Goal: Task Accomplishment & Management: Manage account settings

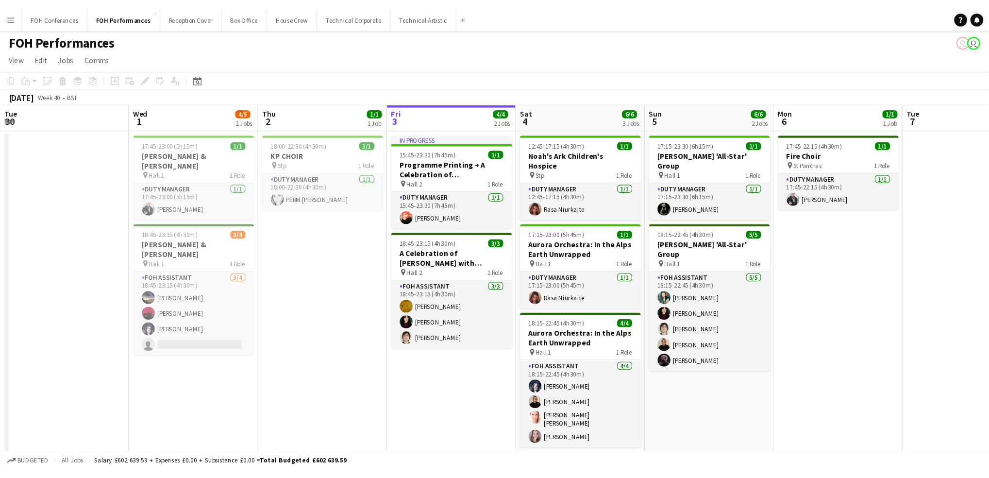
scroll to position [0, 232]
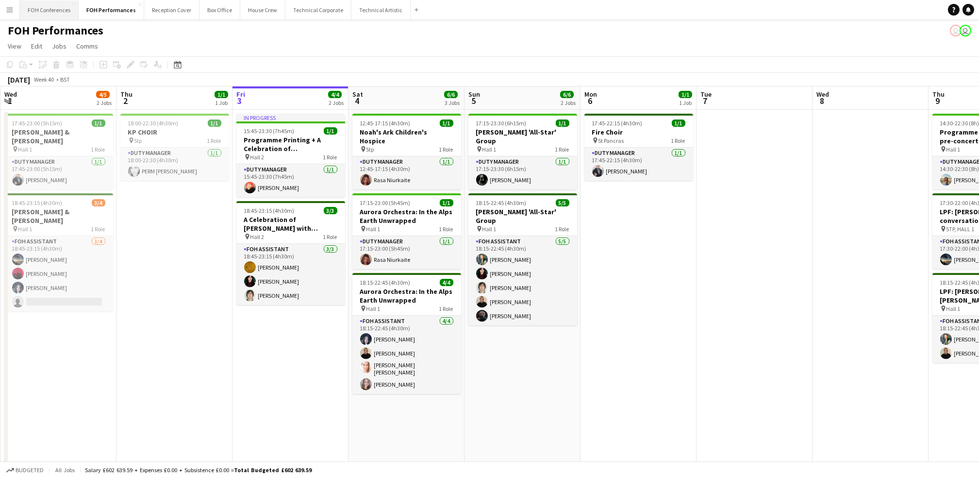
click at [47, 17] on button "FOH Conferences Close" at bounding box center [49, 9] width 59 height 19
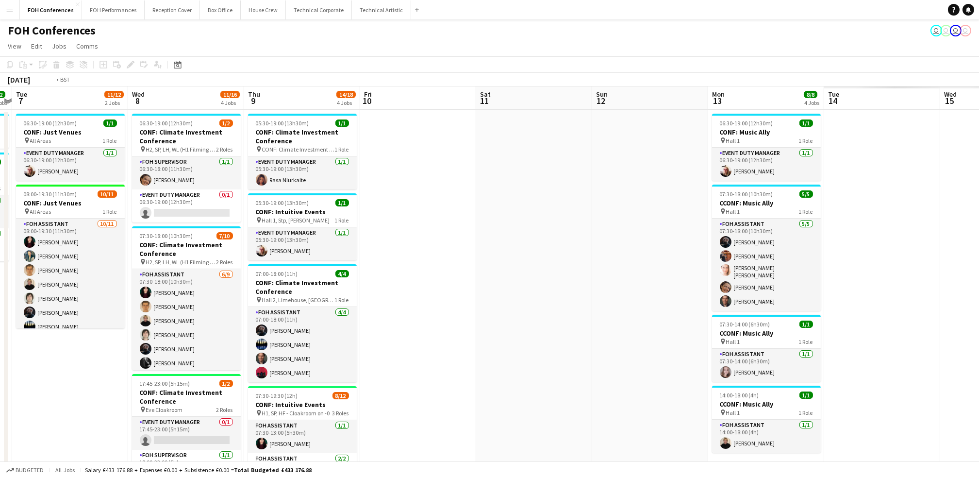
scroll to position [0, 413]
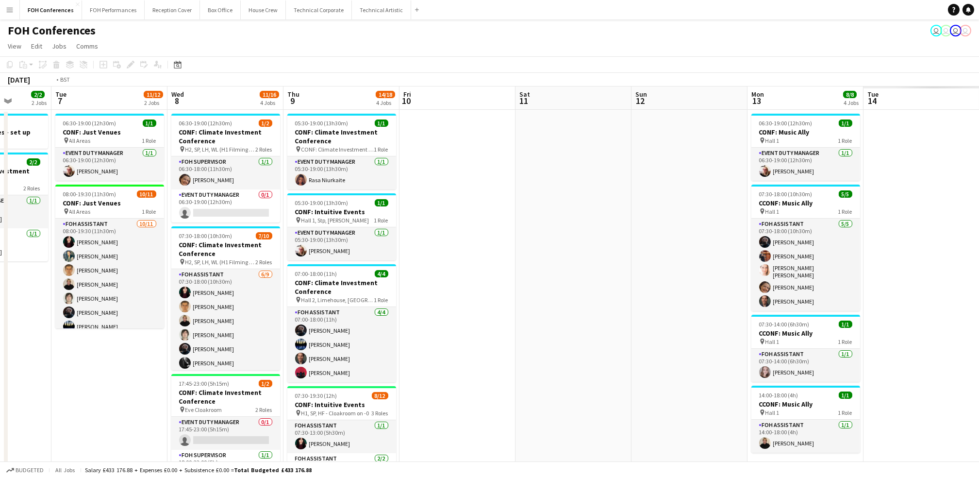
drag, startPoint x: 874, startPoint y: 100, endPoint x: 368, endPoint y: 151, distance: 508.9
click at [346, 133] on app-calendar-viewport "Fri 3 7/14 3 Jobs Sat 4 Sun 5 Mon 6 2/2 2 Jobs Tue 7 11/12 2 Jobs Wed 8 11/16 4…" at bounding box center [489, 342] width 979 height 512
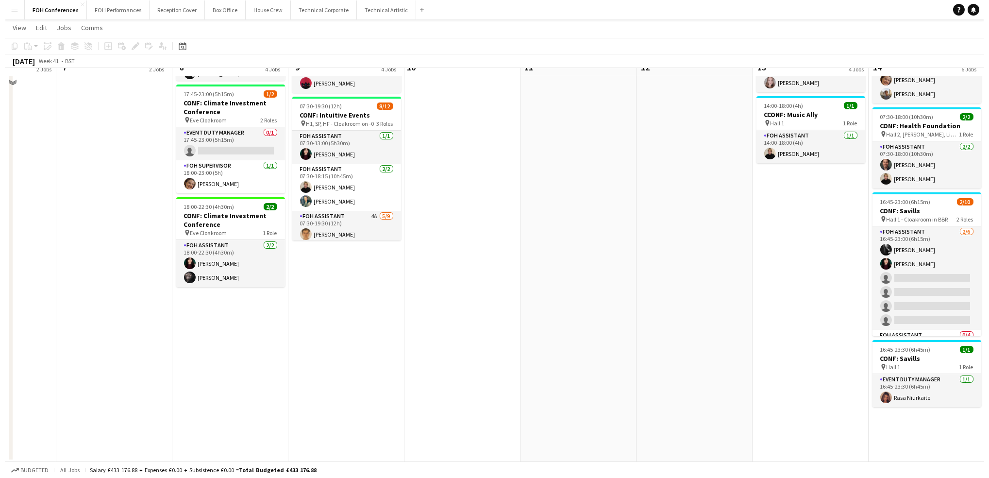
scroll to position [0, 0]
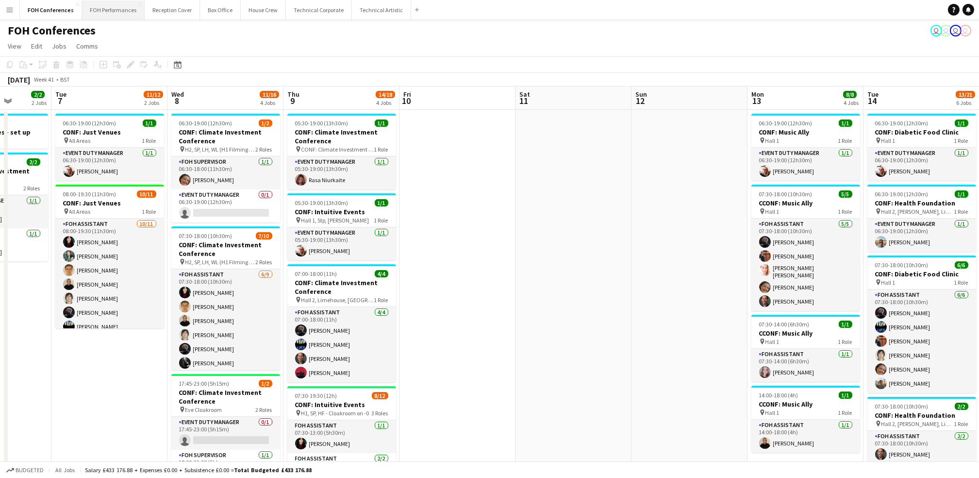
click at [101, 13] on button "FOH Performances Close" at bounding box center [113, 9] width 63 height 19
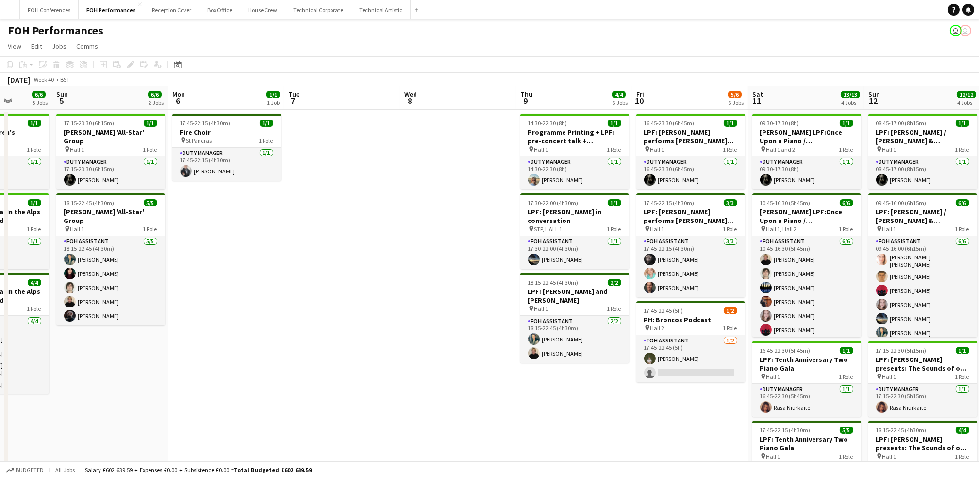
scroll to position [0, 296]
drag, startPoint x: 752, startPoint y: 92, endPoint x: 456, endPoint y: 107, distance: 296.5
click at [456, 107] on app-calendar-viewport "Thu 2 1/1 1 Job Fri 3 4/4 2 Jobs Sat 4 6/6 3 Jobs Sun 5 6/6 2 Jobs Mon 6 1/1 1 …" at bounding box center [489, 330] width 979 height 488
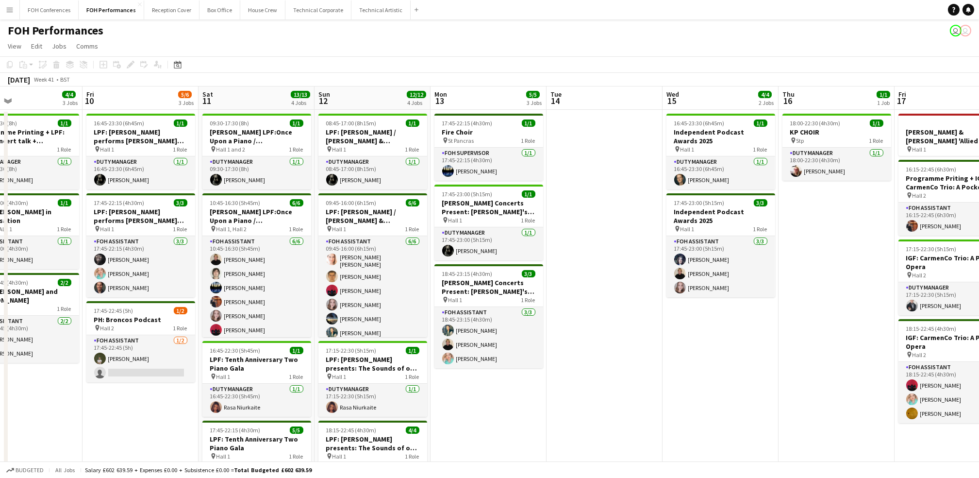
scroll to position [0, 387]
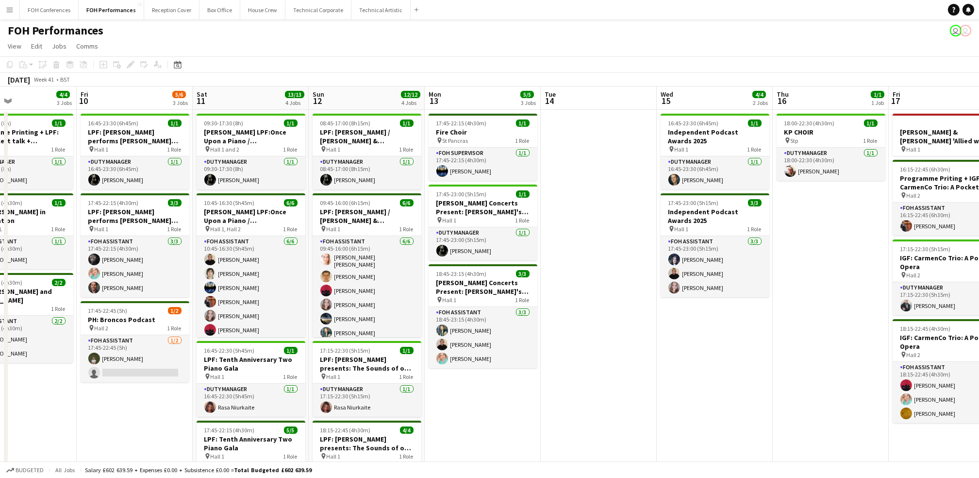
drag, startPoint x: 679, startPoint y: 102, endPoint x: 123, endPoint y: 133, distance: 556.6
click at [123, 133] on app-calendar-viewport "Mon 6 1/1 1 Job Tue 7 Wed 8 Thu 9 4/4 3 Jobs Fri 10 5/6 3 Jobs Sat 11 13/13 4 J…" at bounding box center [489, 330] width 979 height 488
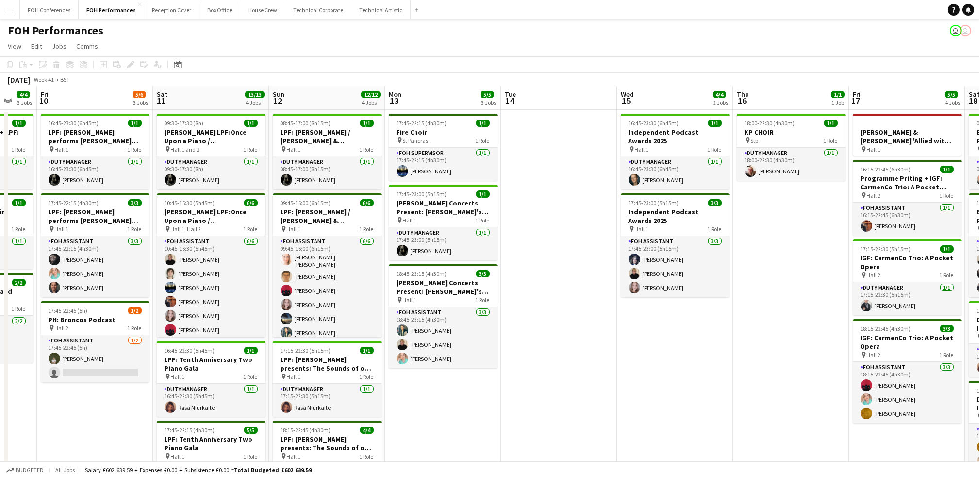
scroll to position [0, 414]
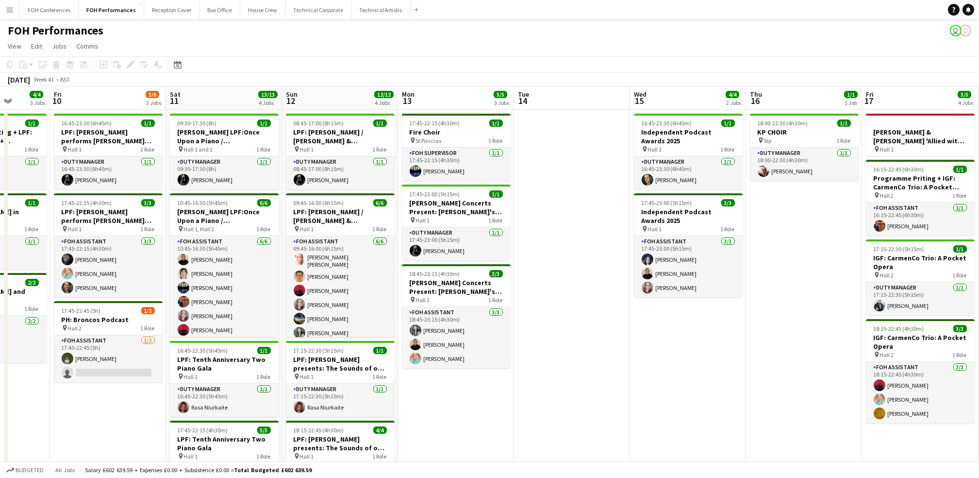
drag, startPoint x: 241, startPoint y: 107, endPoint x: 215, endPoint y: 109, distance: 26.3
click at [215, 109] on app-calendar-viewport "Mon 6 1/1 1 Job Tue 7 Wed 8 Thu 9 4/4 3 Jobs Fri 10 5/6 3 Jobs Sat 11 13/13 4 J…" at bounding box center [489, 330] width 979 height 488
click at [222, 45] on app-page-menu "View Day view expanded Day view collapsed Month view Date picker Jump to [DATE]…" at bounding box center [489, 47] width 979 height 18
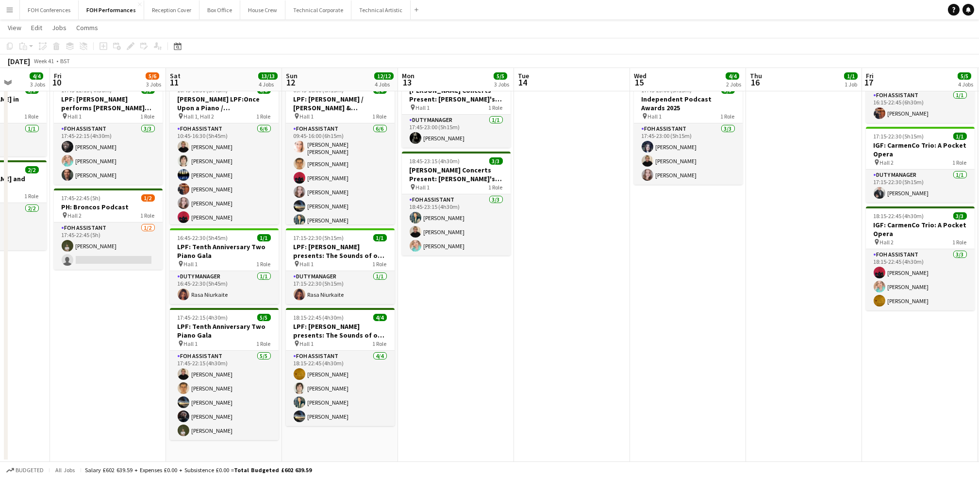
scroll to position [0, 0]
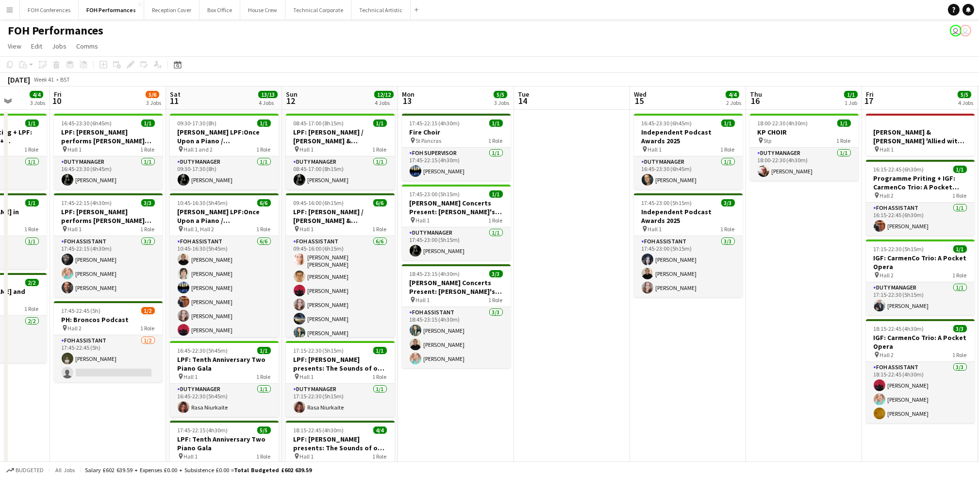
click at [331, 49] on app-page-menu "View Day view expanded Day view collapsed Month view Date picker Jump to [DATE]…" at bounding box center [489, 47] width 979 height 18
click at [228, 42] on app-page-menu "View Day view expanded Day view collapsed Month view Date picker Jump to [DATE]…" at bounding box center [489, 47] width 979 height 18
click at [245, 32] on div "FOH Performances user user" at bounding box center [489, 28] width 979 height 18
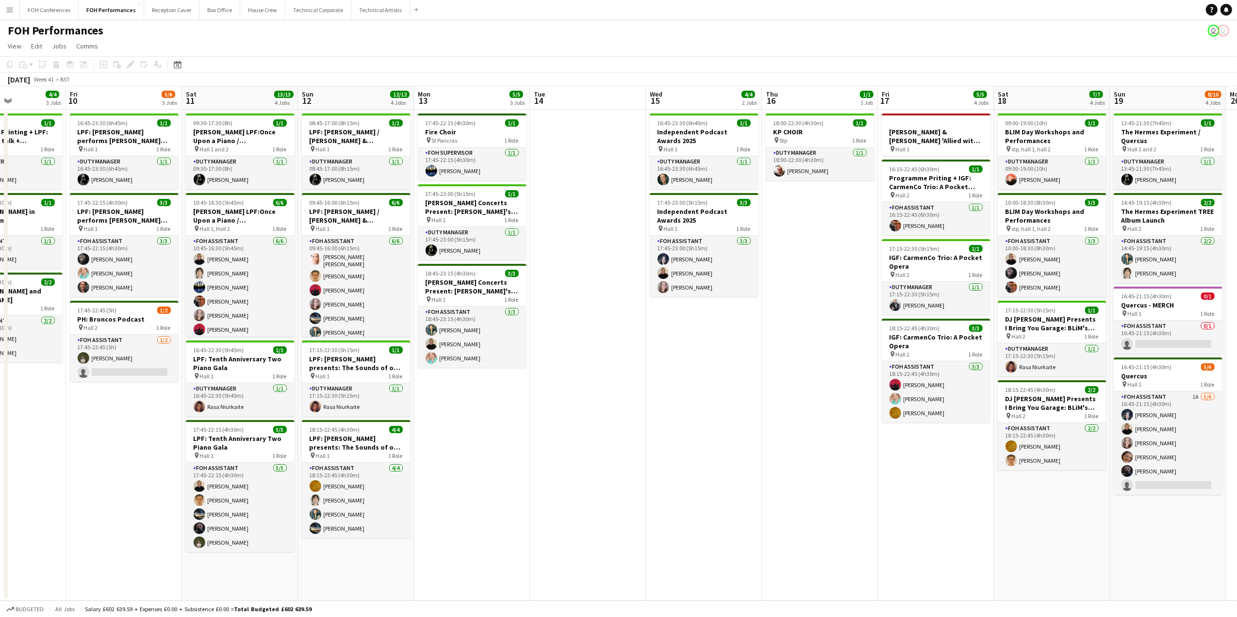
scroll to position [0, 399]
drag, startPoint x: 124, startPoint y: 103, endPoint x: 488, endPoint y: 107, distance: 363.6
click at [488, 107] on app-calendar-viewport "Mon 6 1/1 1 Job Tue 7 Wed 8 Thu 9 4/4 3 Jobs Fri 10 5/6 3 Jobs Sat 11 13/13 4 J…" at bounding box center [618, 343] width 1237 height 515
click at [96, 373] on app-card-role "FOH Assistant [DATE] 17:45-22:45 (5h) [PERSON_NAME] single-neutral-actions" at bounding box center [123, 358] width 109 height 47
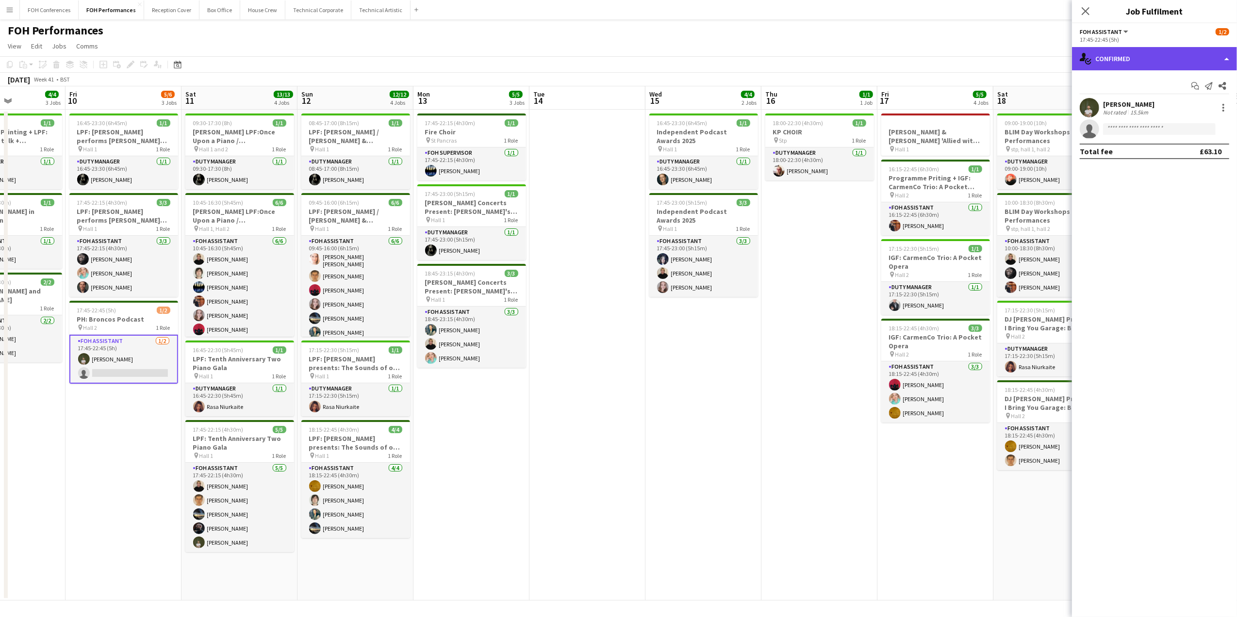
click at [889, 61] on div "single-neutral-actions-check-2 Confirmed" at bounding box center [1154, 58] width 165 height 23
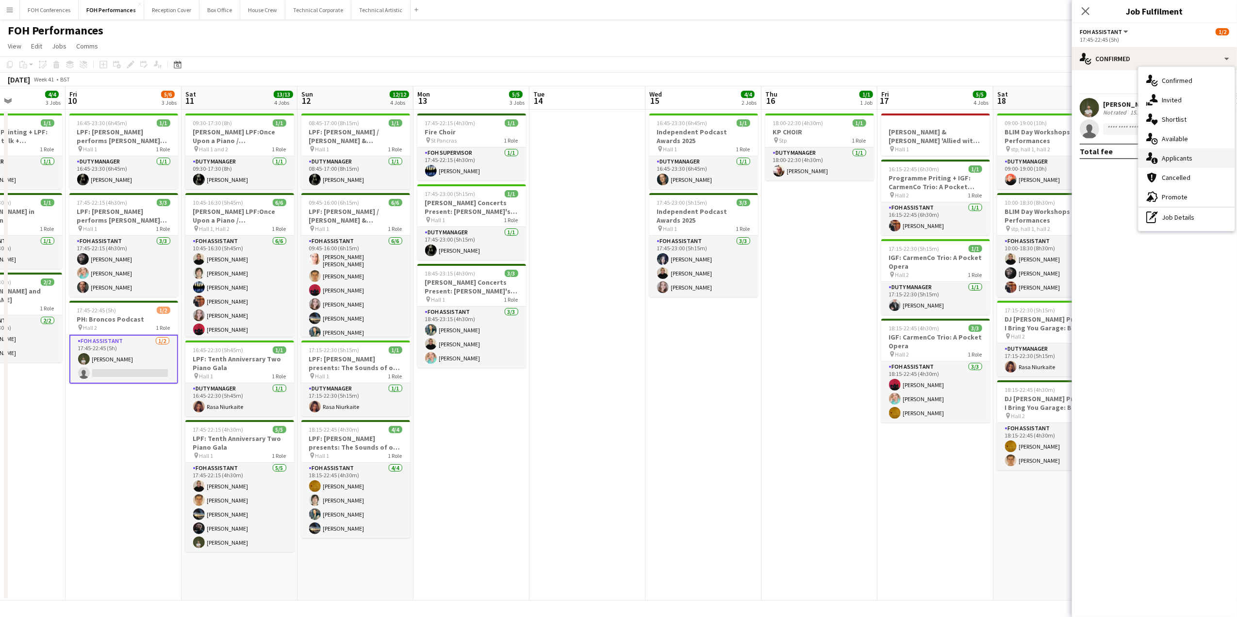
click at [889, 158] on span "Applicants" at bounding box center [1177, 158] width 31 height 9
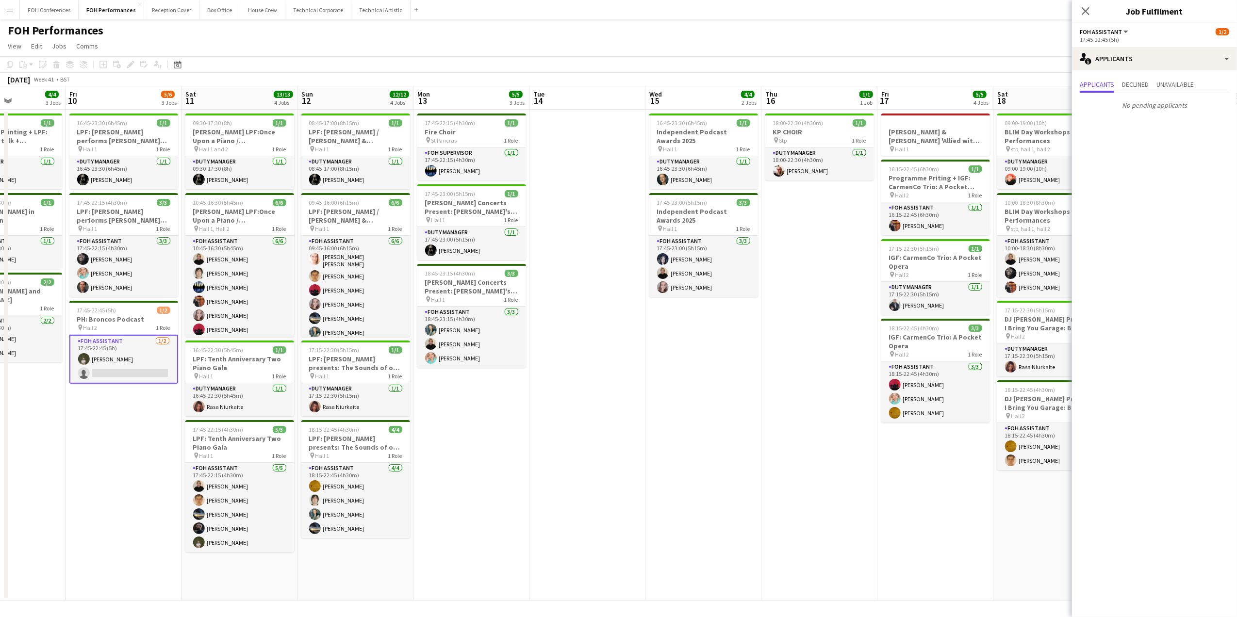
click at [670, 22] on div "FOH Performances user user" at bounding box center [618, 28] width 1237 height 18
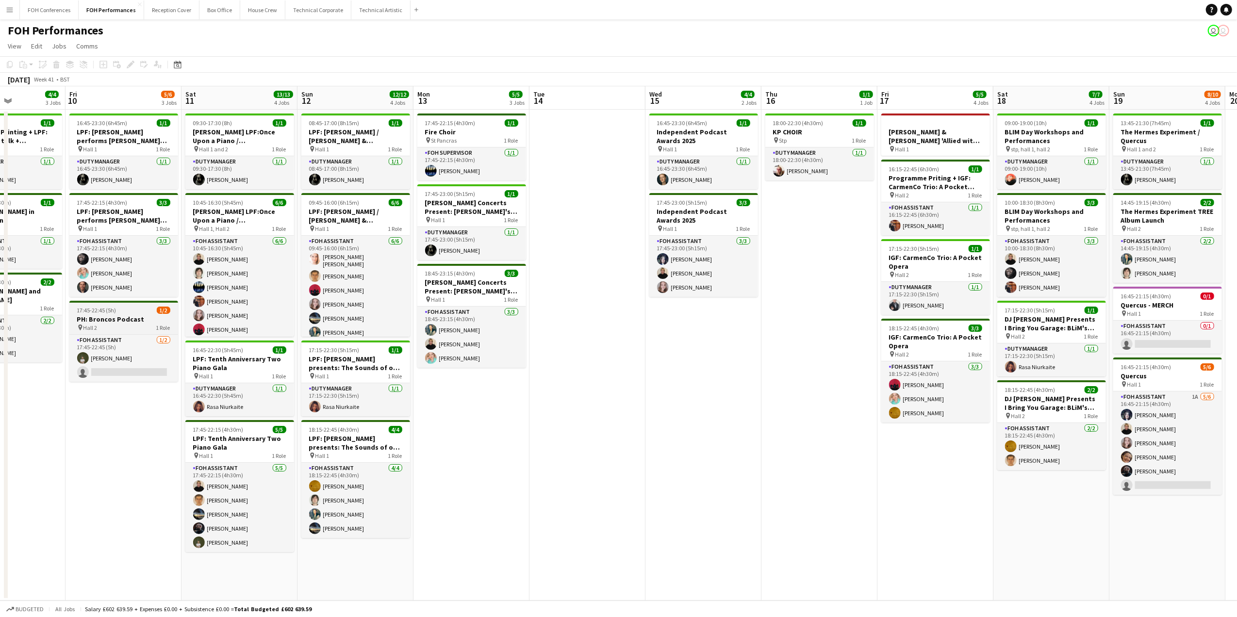
click at [121, 313] on div "17:45-22:45 (5h) 1/2" at bounding box center [123, 310] width 109 height 7
click at [133, 61] on icon at bounding box center [133, 62] width 2 height 2
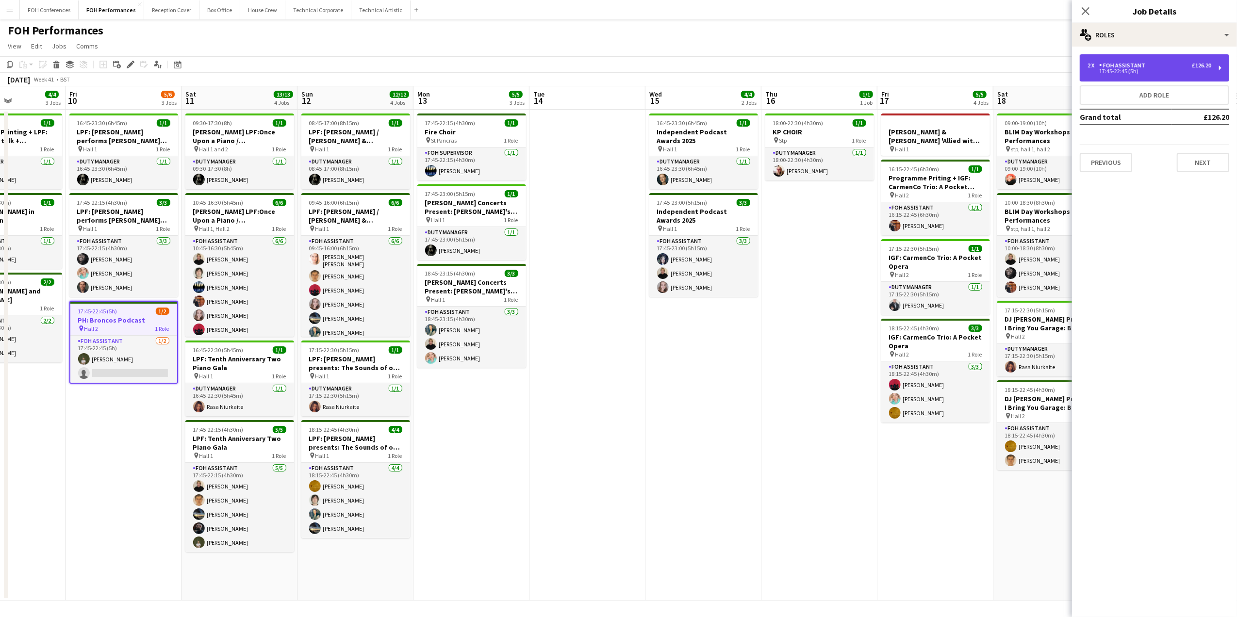
click at [889, 76] on div "2 x FOH Assistant £126.20 17:45-22:45 (5h)" at bounding box center [1154, 67] width 149 height 27
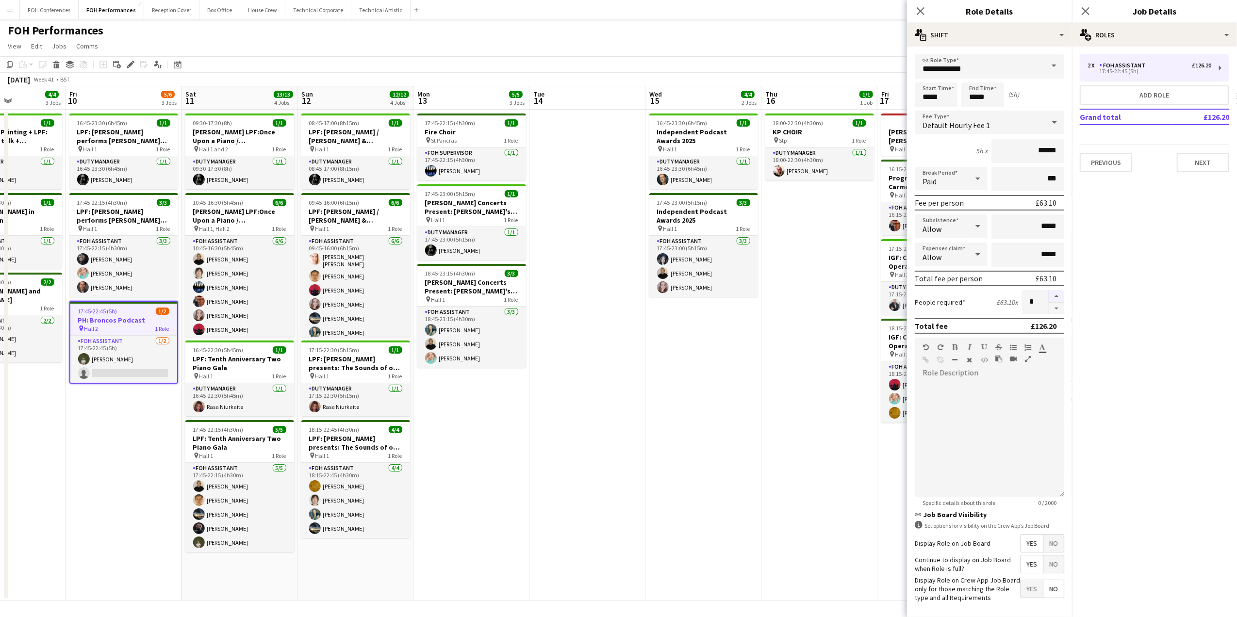
click at [889, 294] on button "button" at bounding box center [1057, 296] width 16 height 13
type input "*"
click at [889, 168] on button "Next" at bounding box center [1203, 162] width 52 height 19
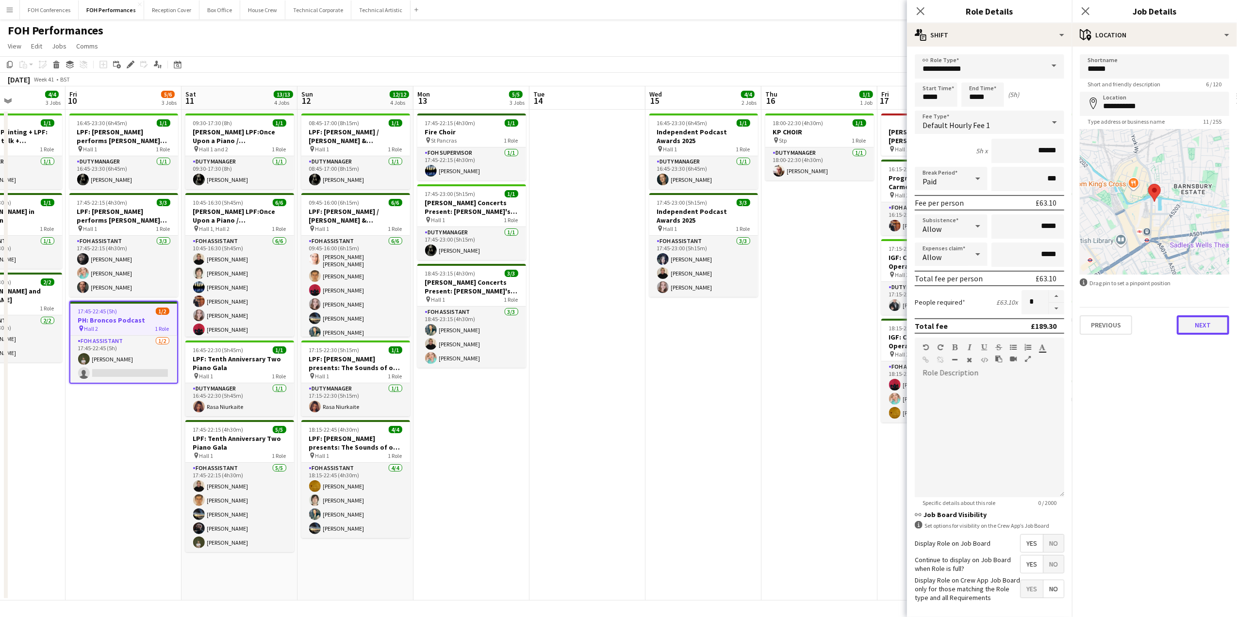
click at [889, 321] on button "Next" at bounding box center [1203, 325] width 52 height 19
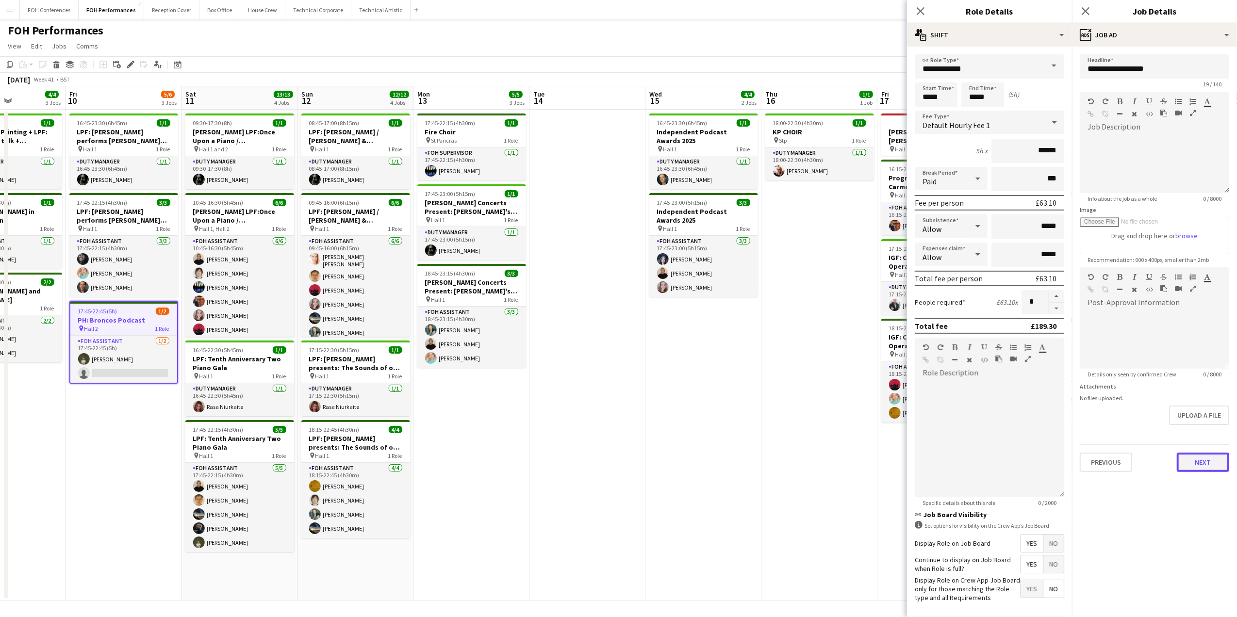
click at [889, 413] on button "Next" at bounding box center [1203, 462] width 52 height 19
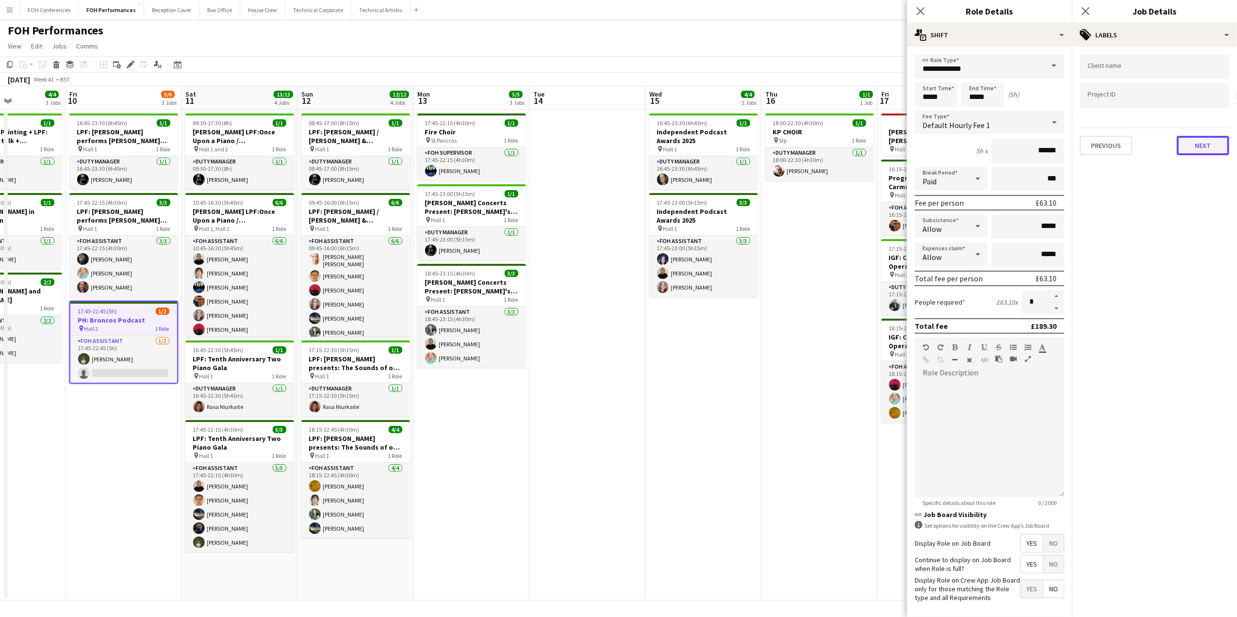
click at [889, 148] on button "Next" at bounding box center [1203, 145] width 52 height 19
click at [889, 191] on button "Next" at bounding box center [1203, 187] width 52 height 19
click at [889, 198] on button "Next" at bounding box center [1203, 201] width 52 height 19
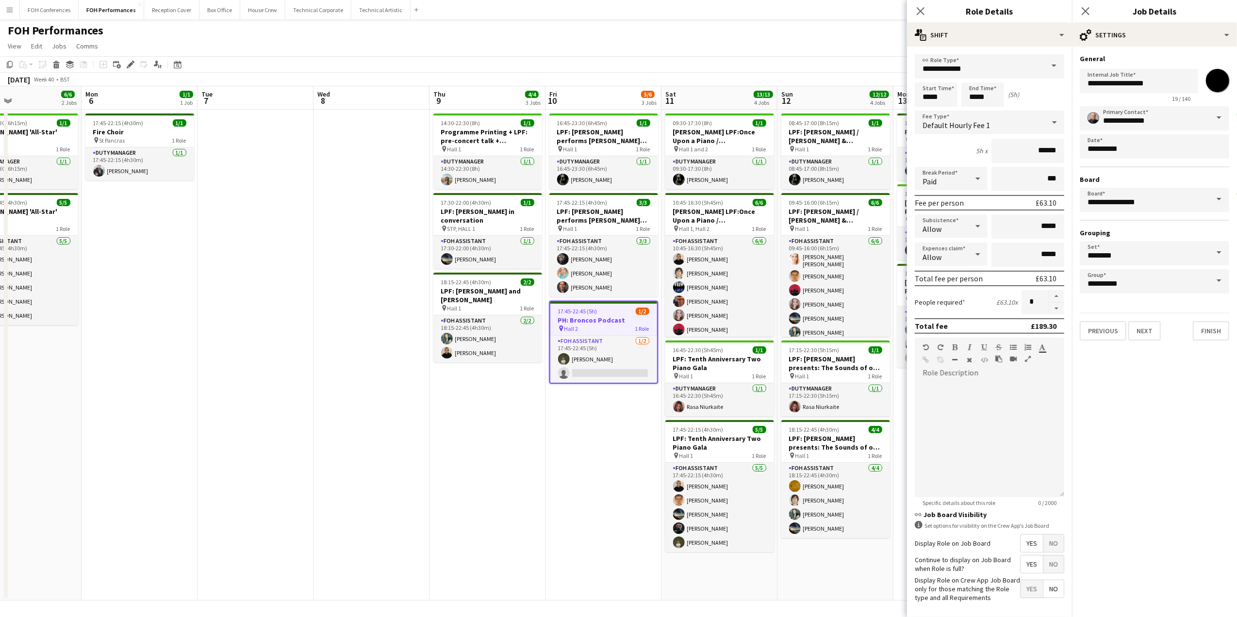
scroll to position [0, 299]
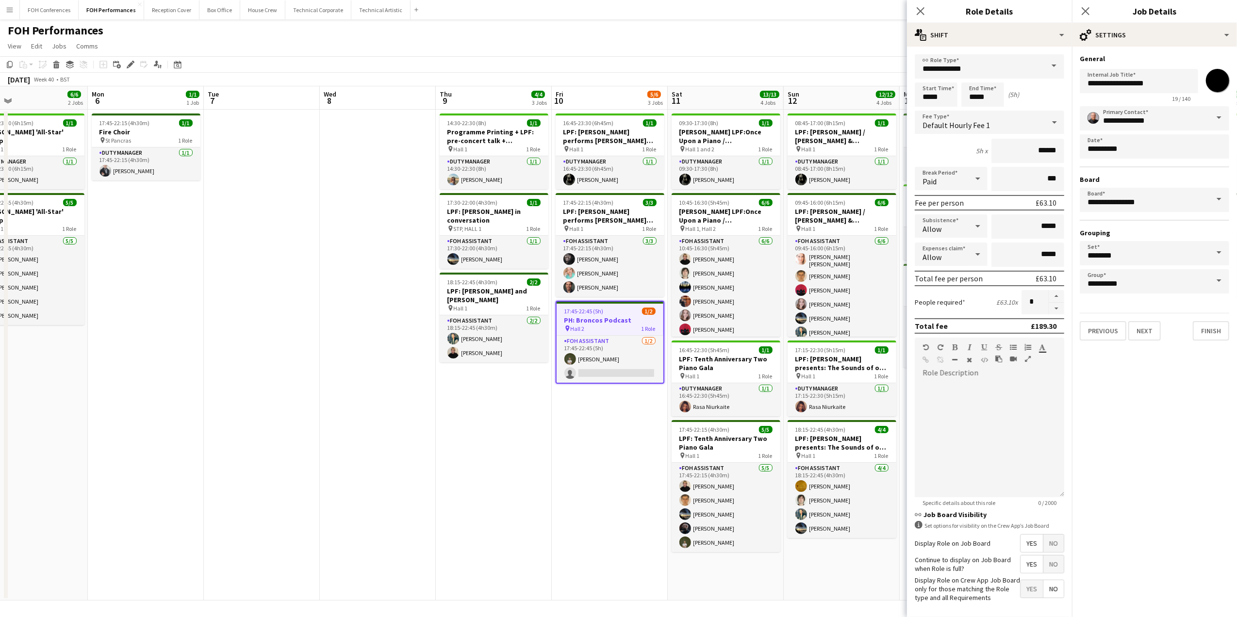
drag, startPoint x: 131, startPoint y: 103, endPoint x: 605, endPoint y: 126, distance: 474.8
click at [694, 127] on app-calendar-viewport "Fri 3 4/4 2 Jobs Sat 4 6/6 3 Jobs Sun 5 6/6 2 Jobs Mon 6 1/1 1 Job Tue 7 Wed 8 …" at bounding box center [618, 343] width 1237 height 515
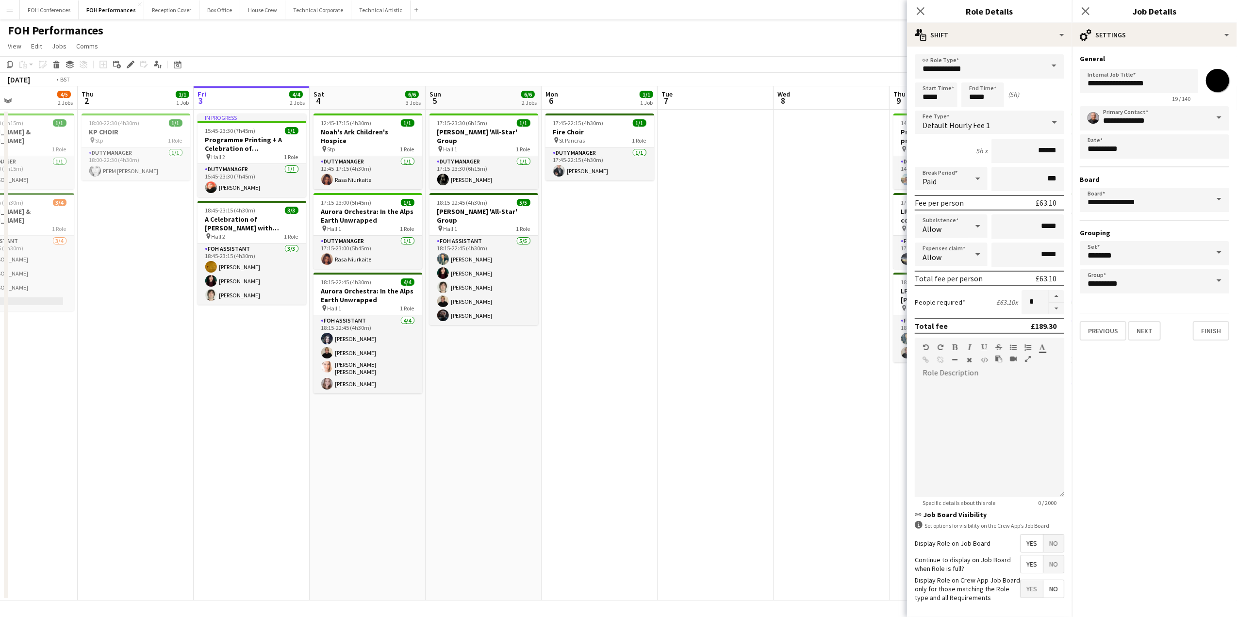
drag, startPoint x: 98, startPoint y: 98, endPoint x: 838, endPoint y: 144, distance: 741.2
click at [838, 144] on app-calendar-viewport "Mon 29 Tue 30 Wed 1 4/5 2 Jobs Thu 2 1/1 1 Job Fri 3 4/4 2 Jobs Sat 4 6/6 3 Job…" at bounding box center [618, 343] width 1237 height 515
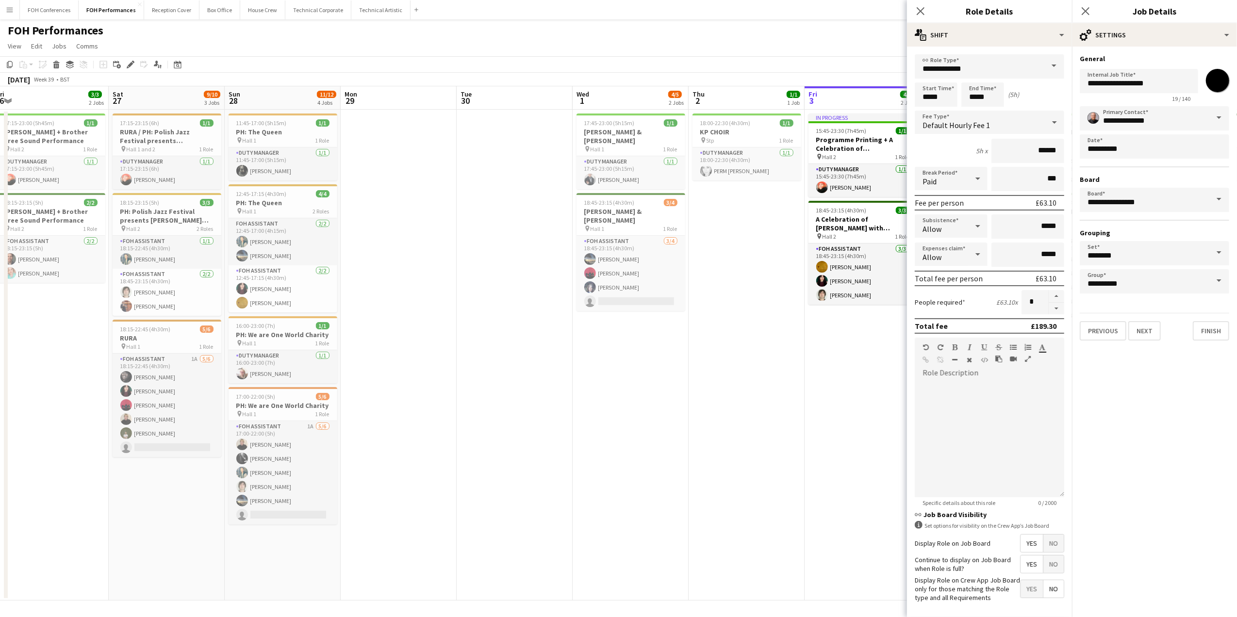
scroll to position [0, 229]
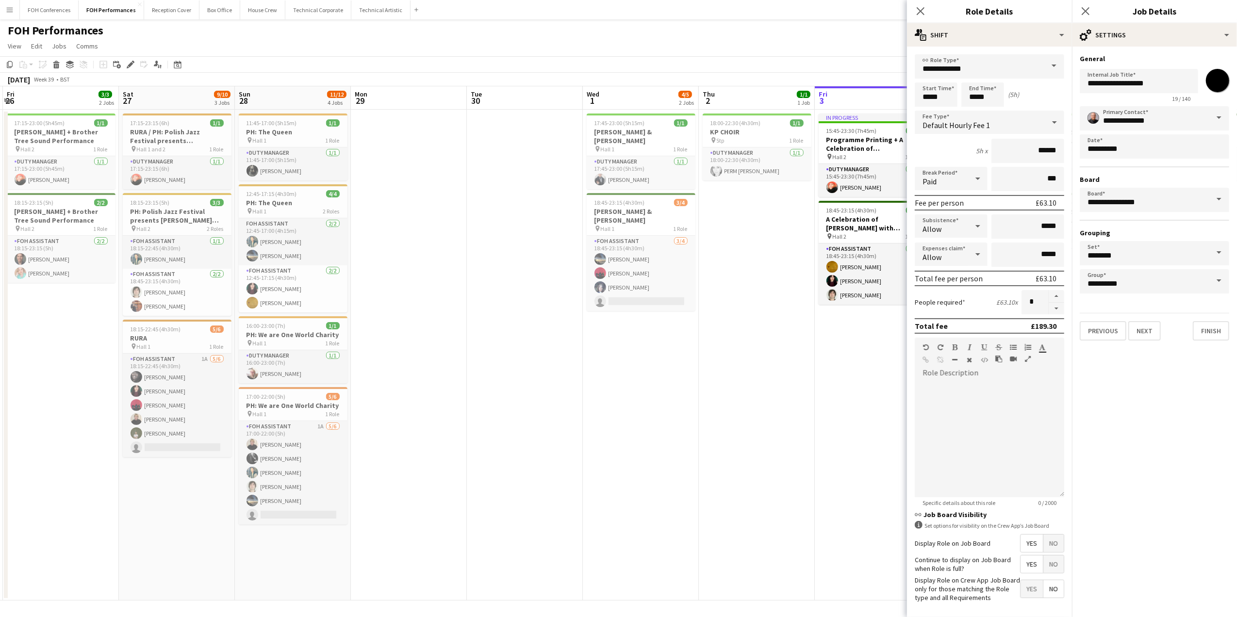
drag, startPoint x: 137, startPoint y: 102, endPoint x: 397, endPoint y: 111, distance: 260.3
click at [397, 111] on app-calendar-viewport "Wed 24 Thu 25 5/5 2 Jobs Fri 26 3/3 2 Jobs Sat 27 9/10 3 Jobs Sun 28 11/12 4 Jo…" at bounding box center [618, 343] width 1237 height 515
click at [889, 80] on input "*******" at bounding box center [1217, 80] width 35 height 35
type input "*******"
click at [889, 333] on button "Finish" at bounding box center [1211, 330] width 36 height 19
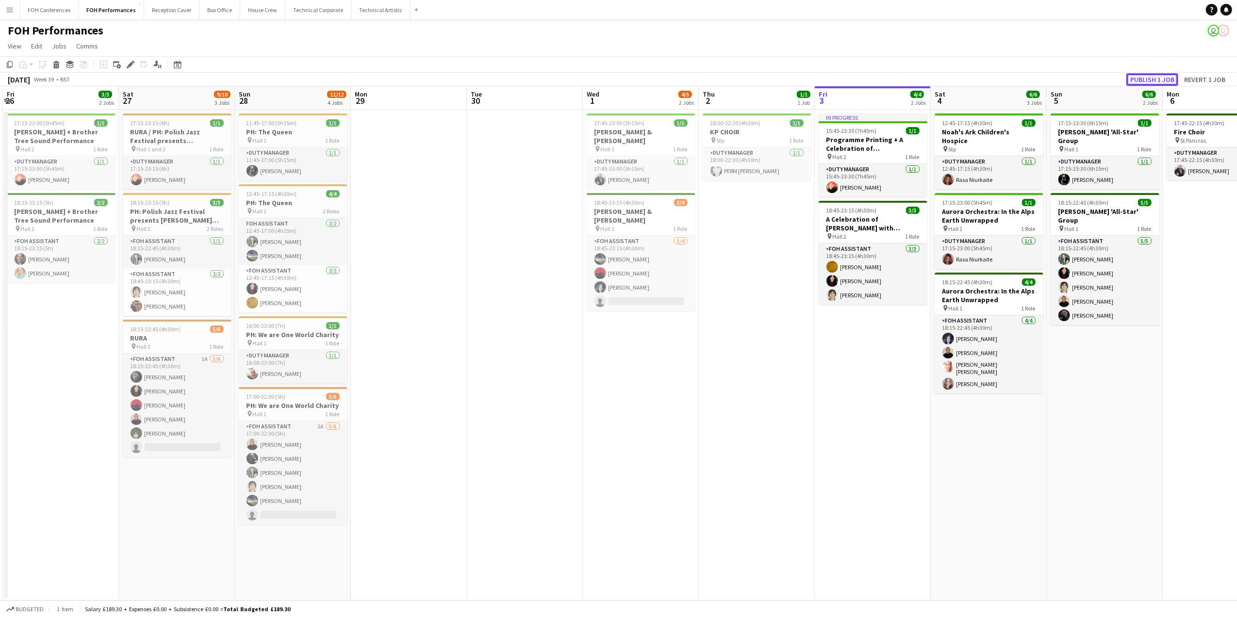
click at [889, 79] on button "Publish 1 job" at bounding box center [1153, 79] width 52 height 13
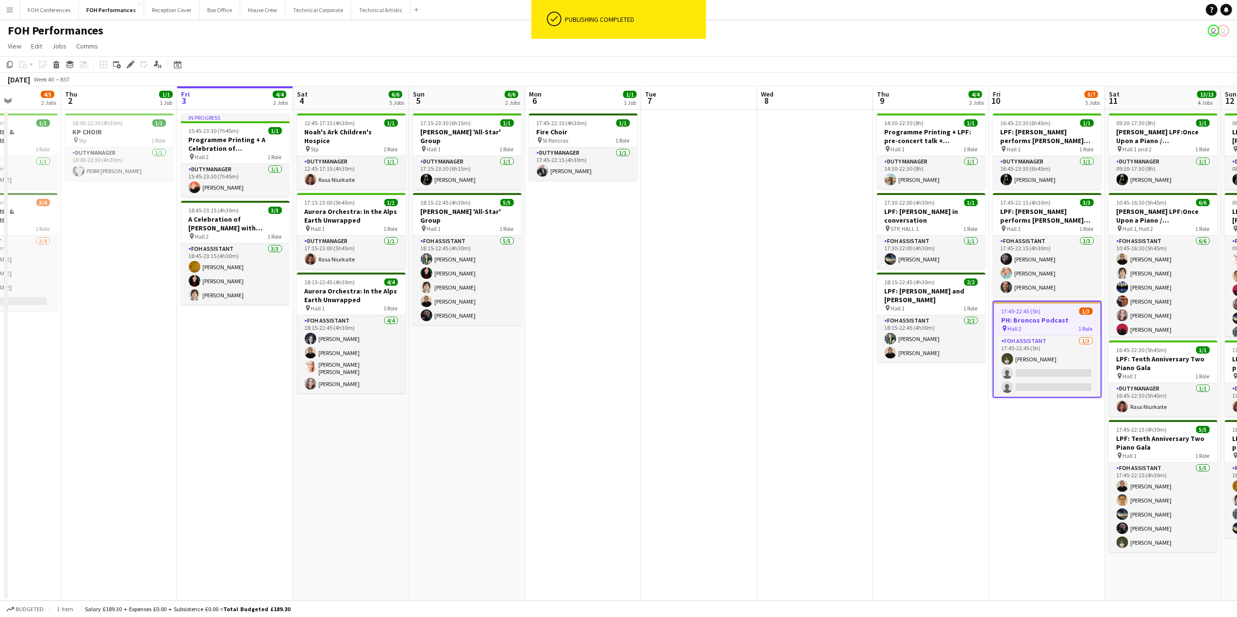
scroll to position [0, 379]
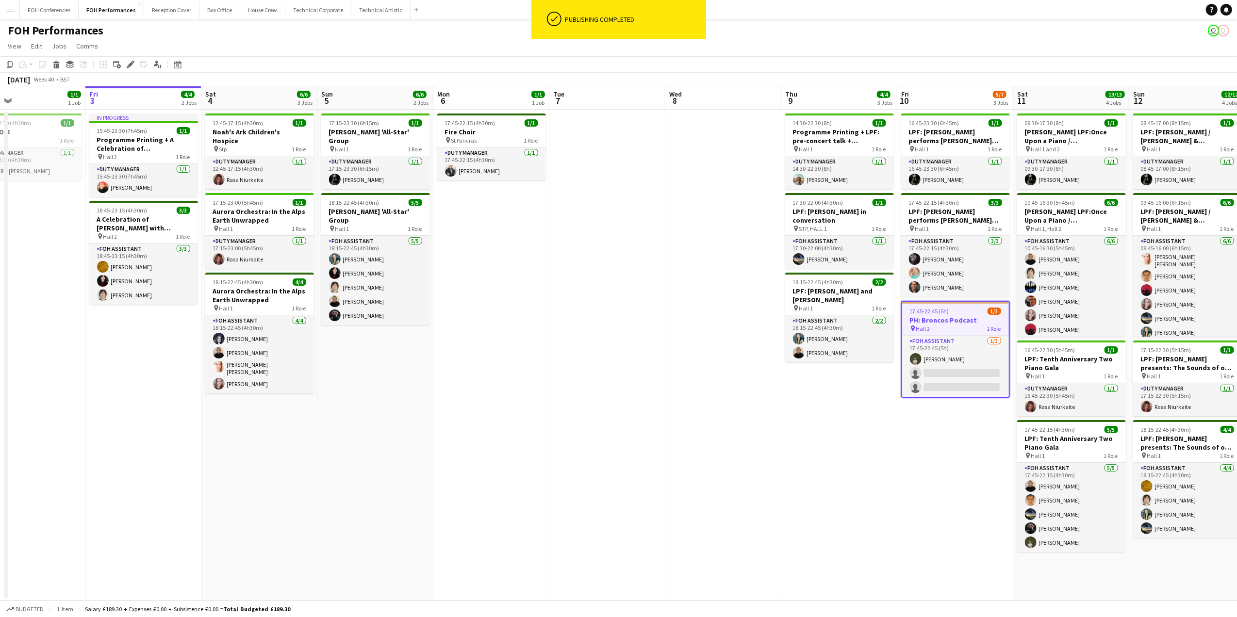
drag, startPoint x: 1181, startPoint y: 98, endPoint x: 451, endPoint y: 113, distance: 729.7
click at [451, 113] on app-calendar-viewport "Mon 29 Tue 30 Wed 1 4/5 2 Jobs Thu 2 1/1 1 Job Fri 3 4/4 2 Jobs Sat 4 6/6 3 Job…" at bounding box center [618, 343] width 1237 height 515
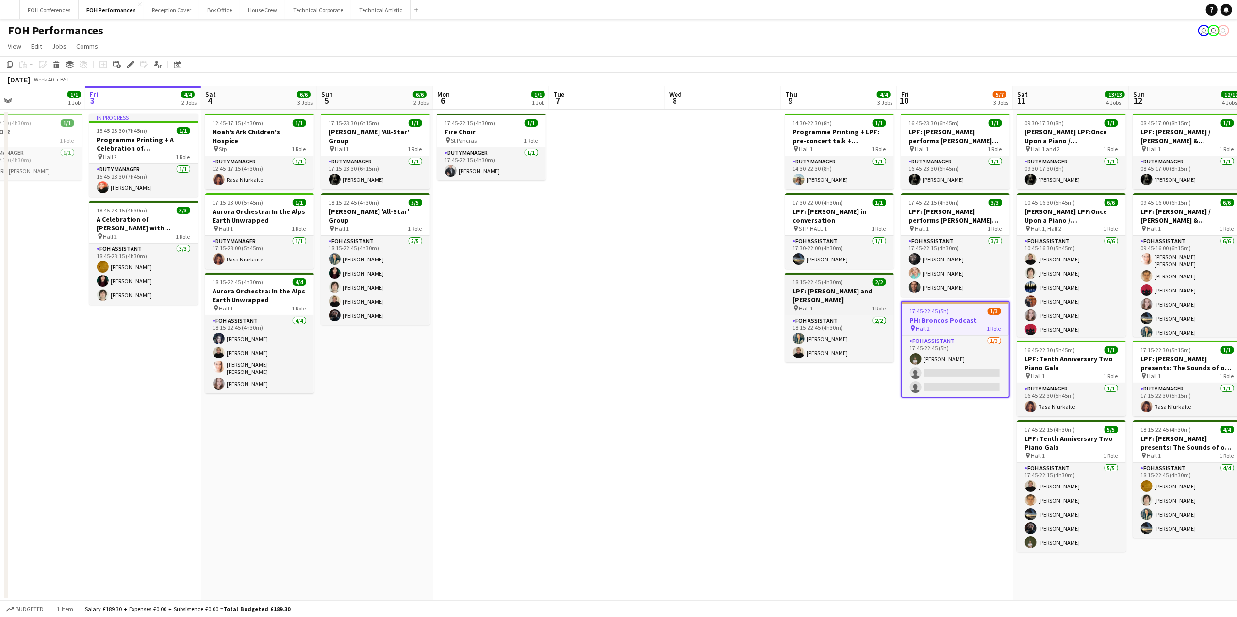
click at [711, 413] on app-date-cell at bounding box center [723, 355] width 116 height 491
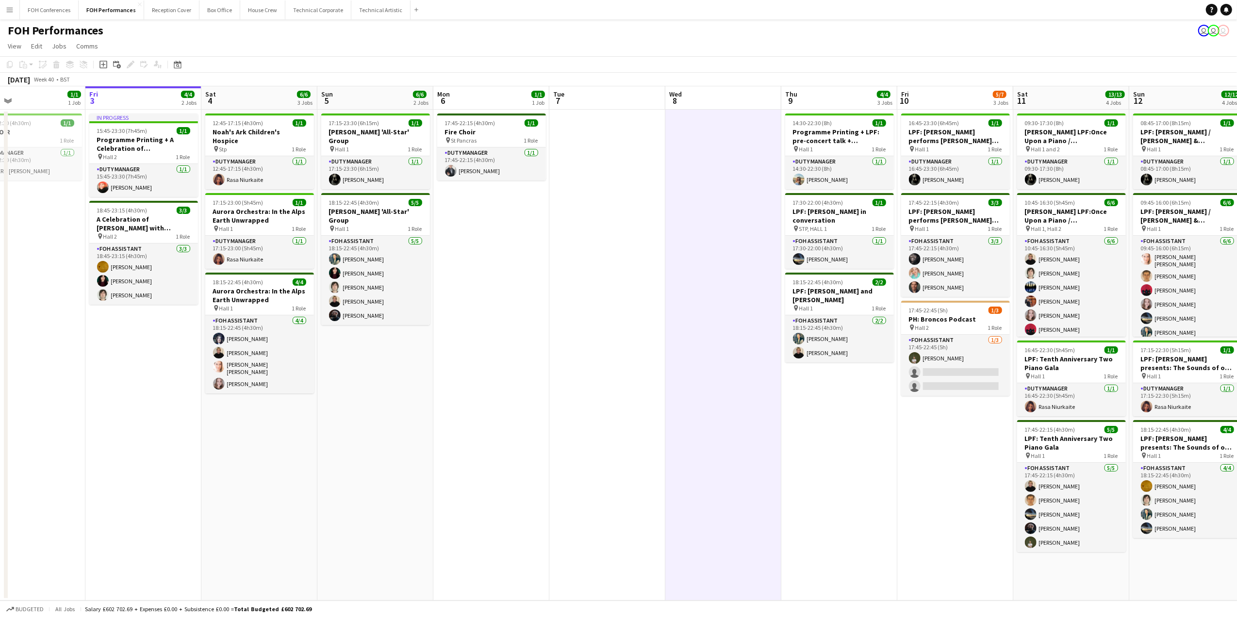
click at [889, 48] on app-page-menu "View Day view expanded Day view collapsed Month view Date picker Jump to [DATE]…" at bounding box center [618, 47] width 1237 height 18
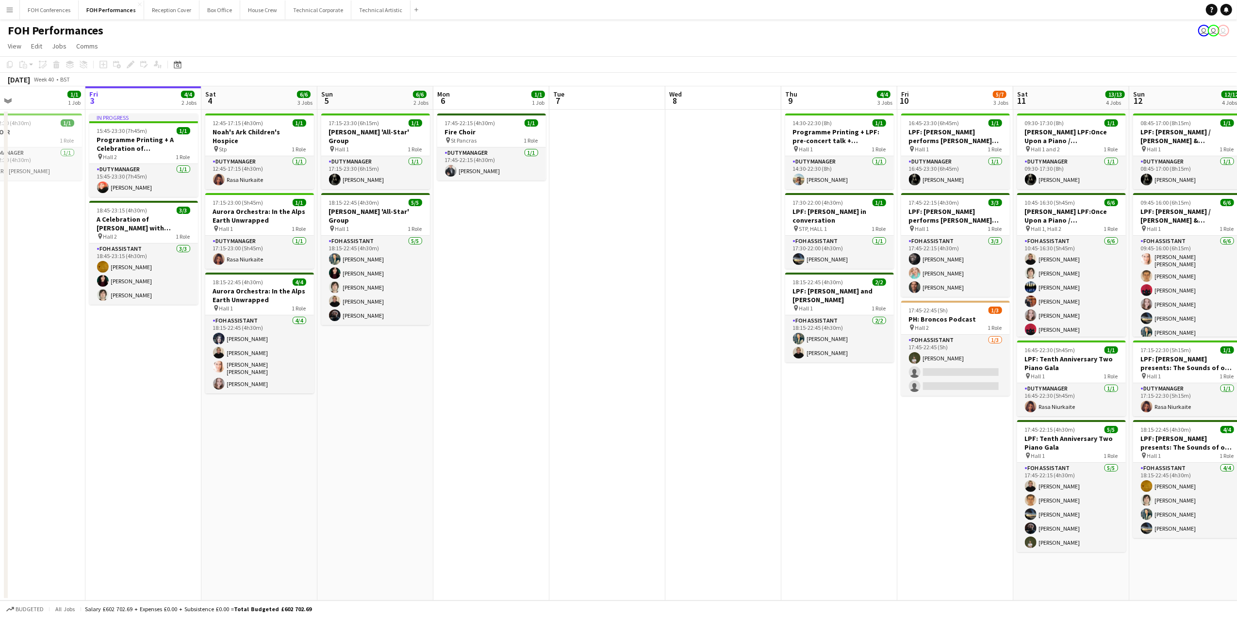
click at [356, 47] on app-page-menu "View Day view expanded Day view collapsed Month view Date picker Jump to [DATE]…" at bounding box center [618, 47] width 1237 height 18
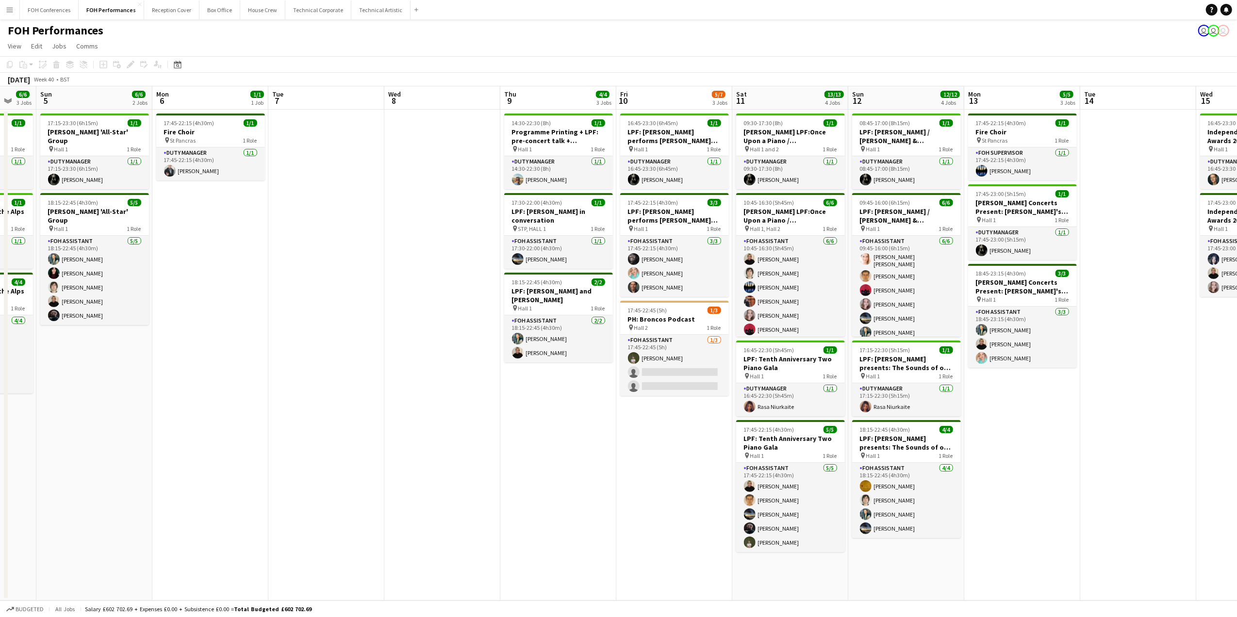
scroll to position [0, 352]
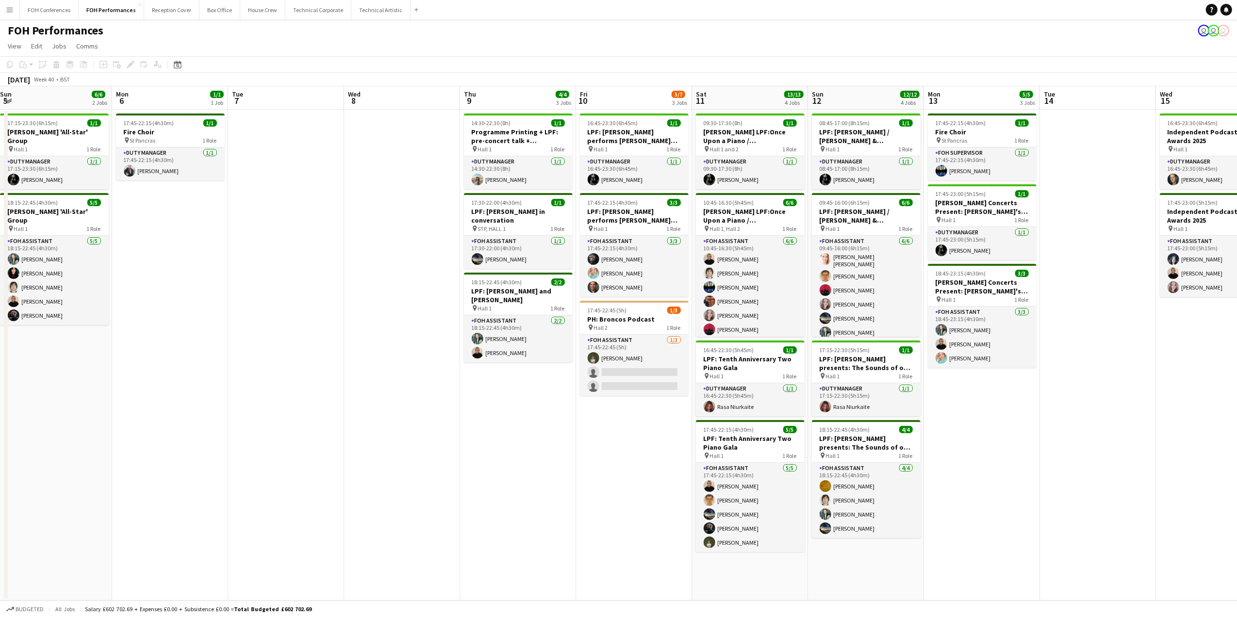
drag, startPoint x: 951, startPoint y: 107, endPoint x: 630, endPoint y: 145, distance: 323.5
click at [630, 145] on app-calendar-viewport "Thu 2 1/1 1 Job Fri 3 4/4 2 Jobs Sat 4 6/6 3 Jobs Sun 5 6/6 2 Jobs Mon 6 1/1 1 …" at bounding box center [618, 343] width 1237 height 515
click at [43, 10] on button "FOH Conferences Close" at bounding box center [49, 9] width 59 height 19
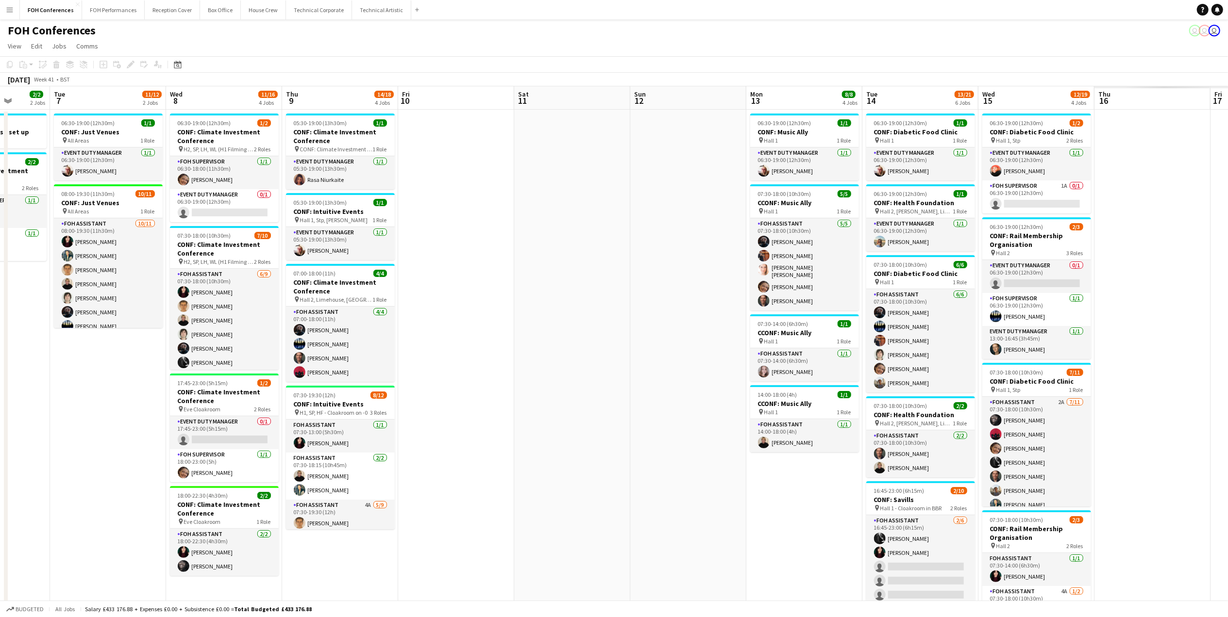
scroll to position [0, 307]
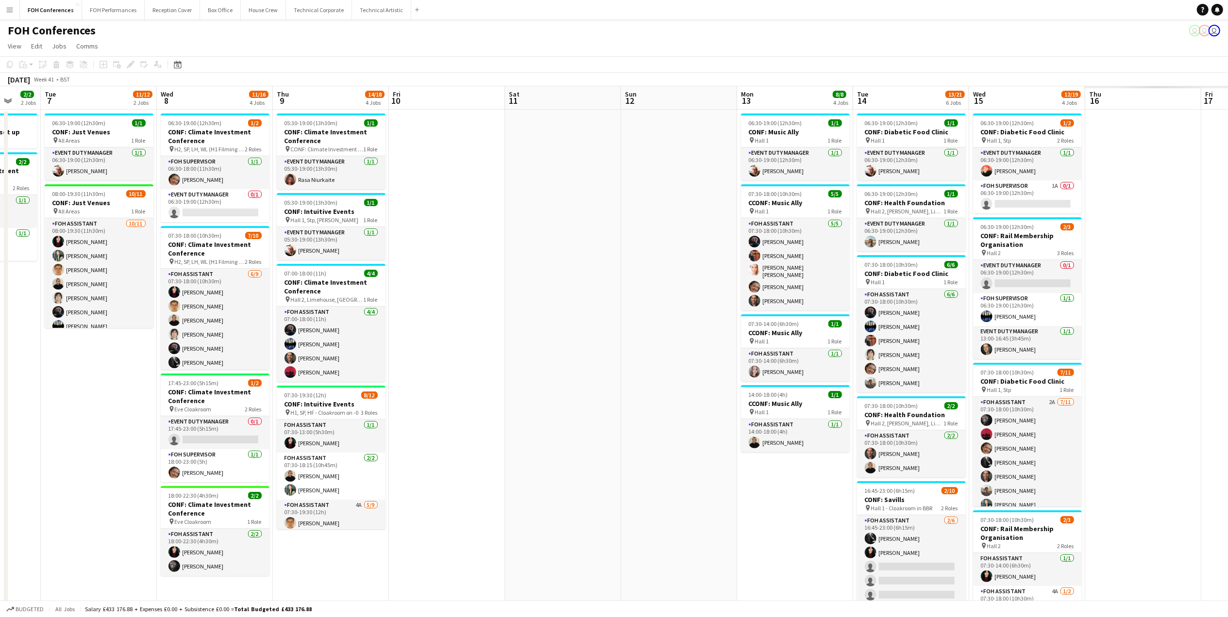
drag, startPoint x: 1039, startPoint y: 108, endPoint x: 532, endPoint y: 118, distance: 506.9
click at [499, 126] on app-calendar-viewport "Sat 4 Sun 5 Mon 6 2/2 2 Jobs Tue 7 11/12 2 Jobs Wed 8 11/16 4 Jobs Thu 9 14/18 …" at bounding box center [614, 418] width 1228 height 664
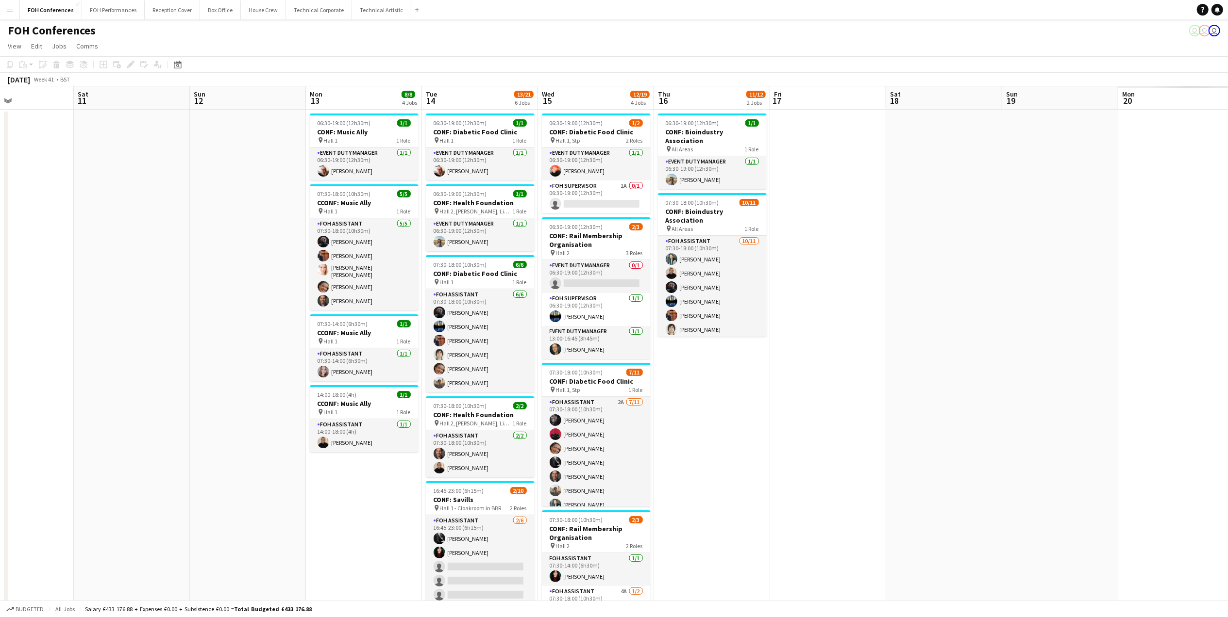
drag, startPoint x: 1045, startPoint y: 106, endPoint x: 550, endPoint y: 127, distance: 495.0
click at [550, 127] on app-calendar-viewport "Tue 7 11/12 2 Jobs Wed 8 11/16 4 Jobs Thu 9 14/18 4 Jobs Fri 10 Sat 11 Sun 12 M…" at bounding box center [614, 418] width 1228 height 664
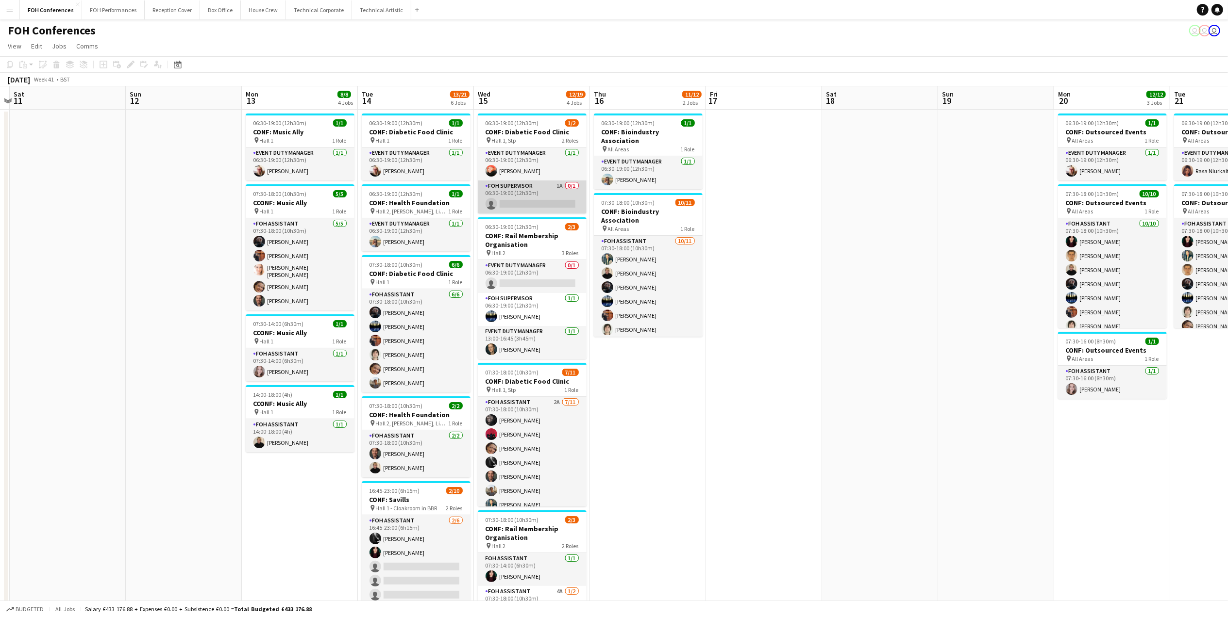
click at [511, 204] on app-card-role "FOH Supervisor 1A 0/1 06:30-19:00 (12h30m) single-neutral-actions" at bounding box center [532, 197] width 109 height 33
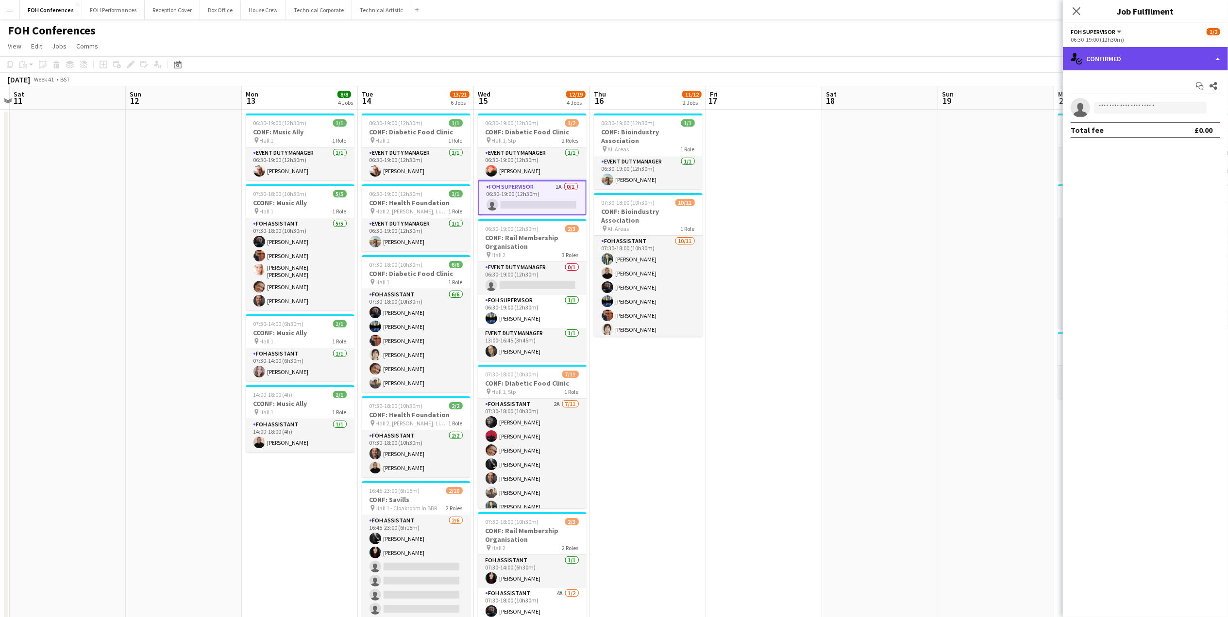
click at [889, 65] on div "single-neutral-actions-check-2 Confirmed" at bounding box center [1145, 58] width 165 height 23
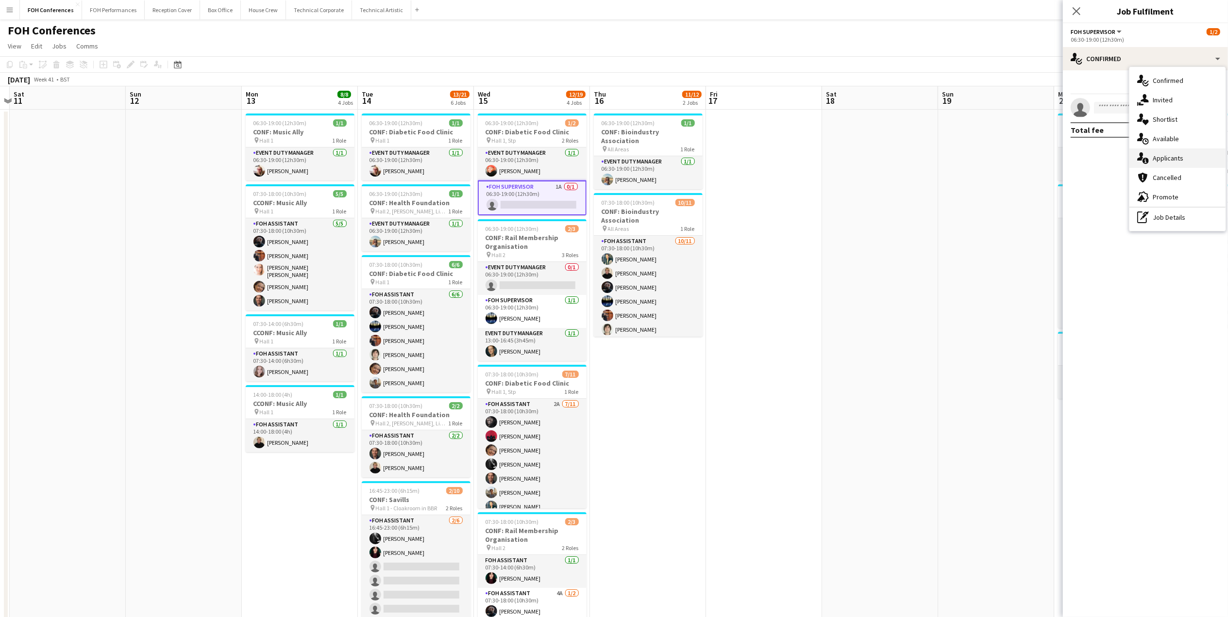
click at [889, 160] on span "Applicants" at bounding box center [1167, 158] width 31 height 9
click at [889, 127] on app-icon "Confirm" at bounding box center [1200, 128] width 8 height 8
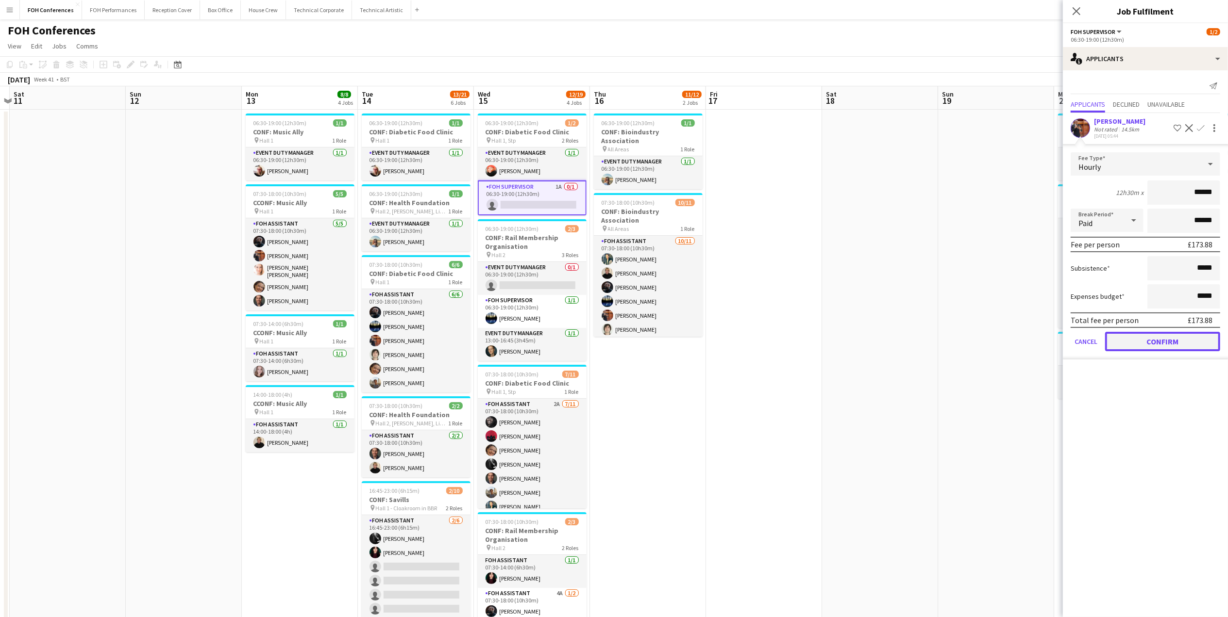
click at [889, 338] on button "Confirm" at bounding box center [1162, 341] width 115 height 19
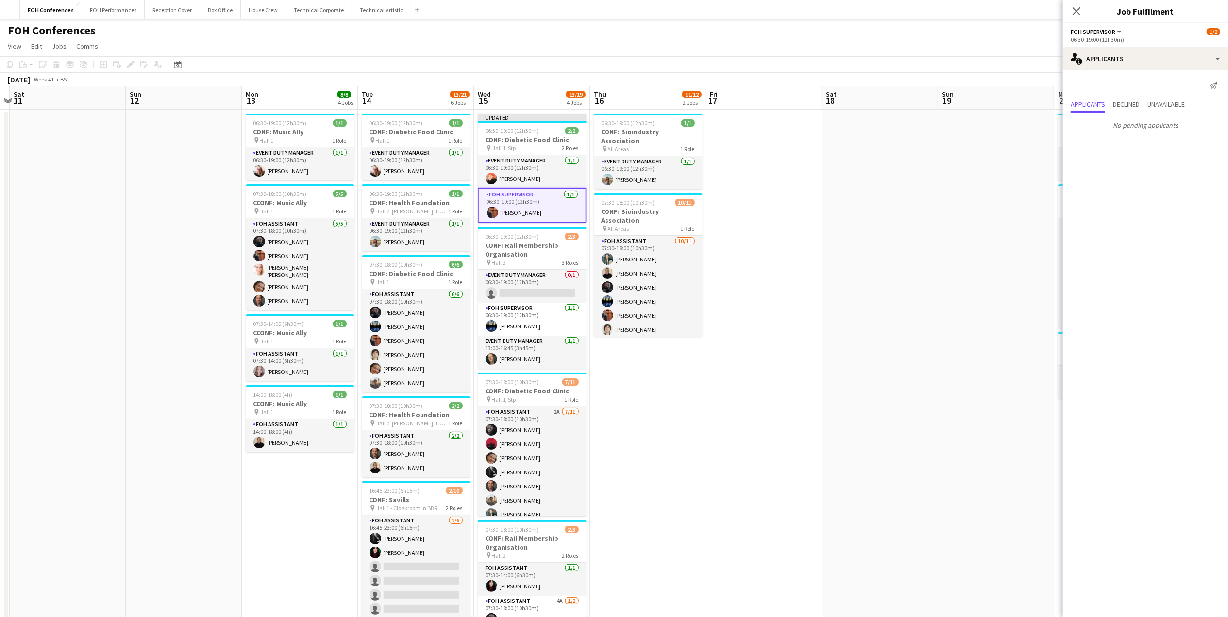
click at [889, 39] on app-page-menu "View Day view expanded Day view collapsed Month view Date picker Jump to [DATE]…" at bounding box center [614, 47] width 1228 height 18
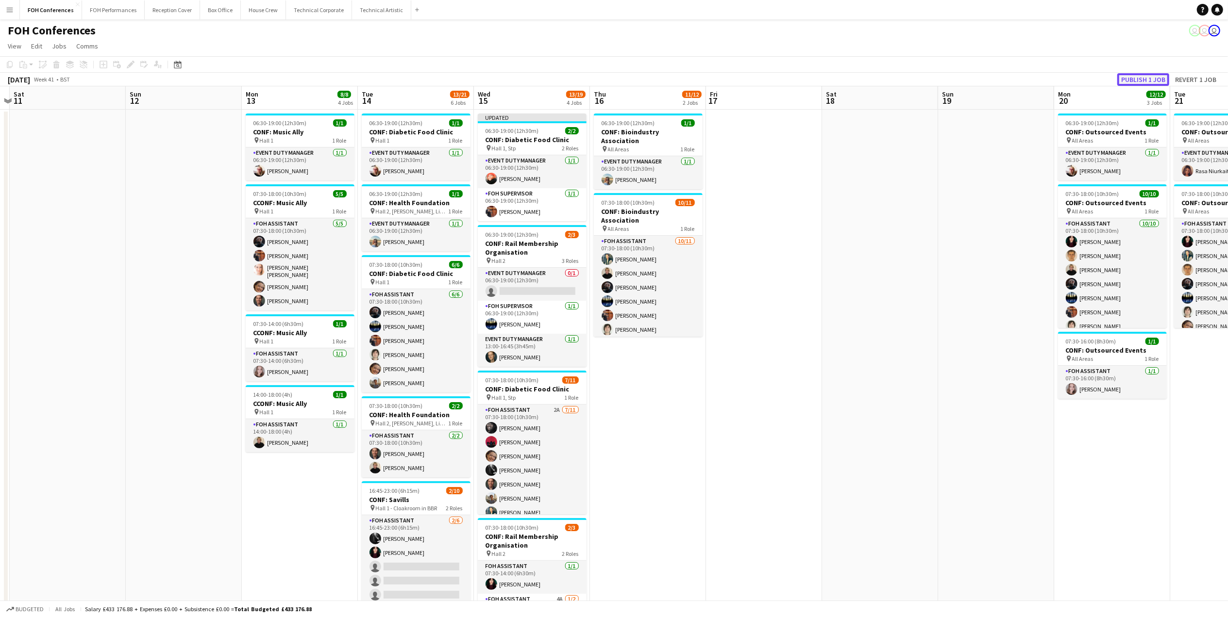
click at [889, 75] on button "Publish 1 job" at bounding box center [1143, 79] width 52 height 13
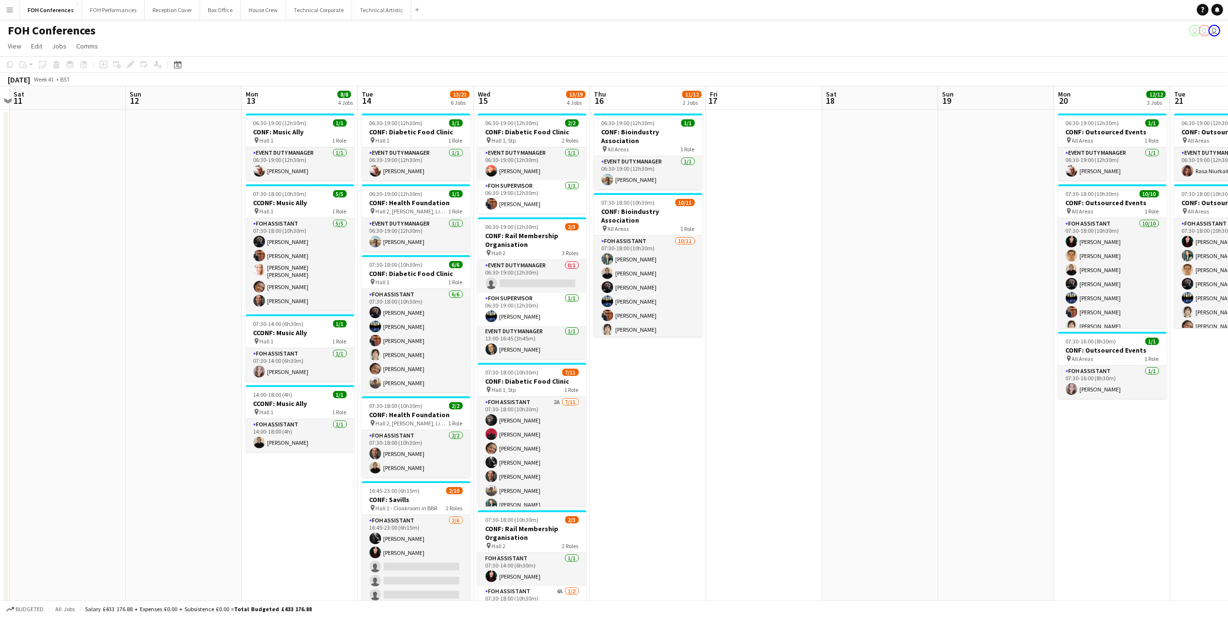
click at [305, 41] on app-page-menu "View Day view expanded Day view collapsed Month view Date picker Jump to [DATE]…" at bounding box center [614, 47] width 1228 height 18
drag, startPoint x: 232, startPoint y: 57, endPoint x: 226, endPoint y: 57, distance: 5.8
click at [232, 57] on app-toolbar "Copy Paste Paste Ctrl+V Paste with crew Ctrl+Shift+V Paste linked Job [GEOGRAPH…" at bounding box center [614, 64] width 1228 height 17
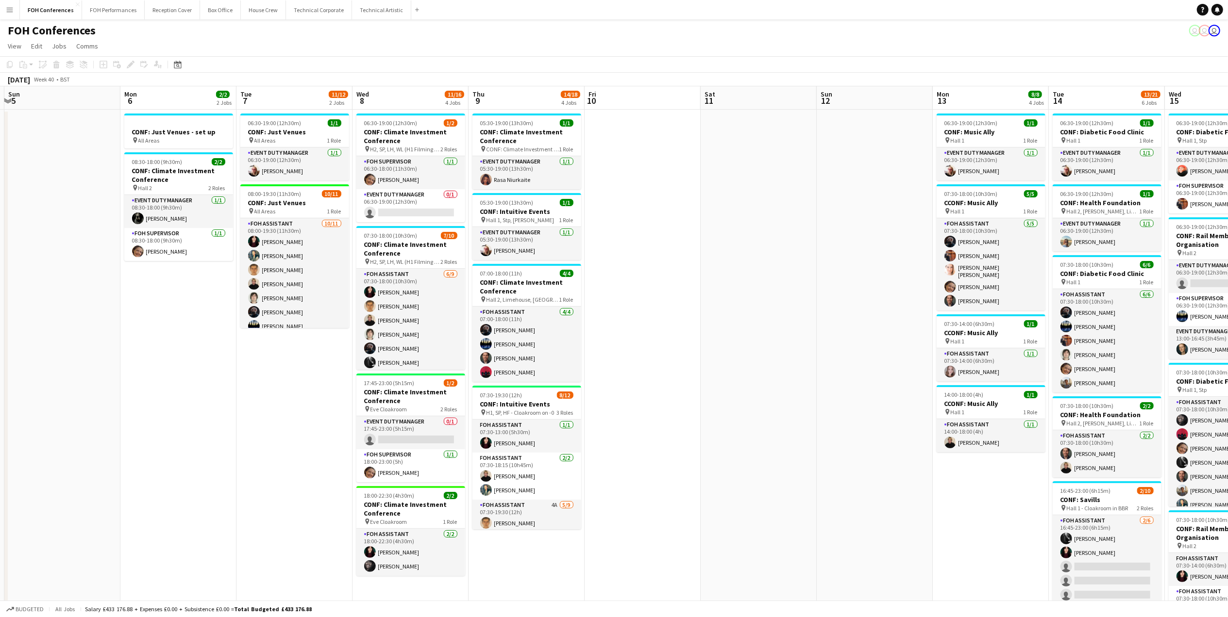
scroll to position [0, 384]
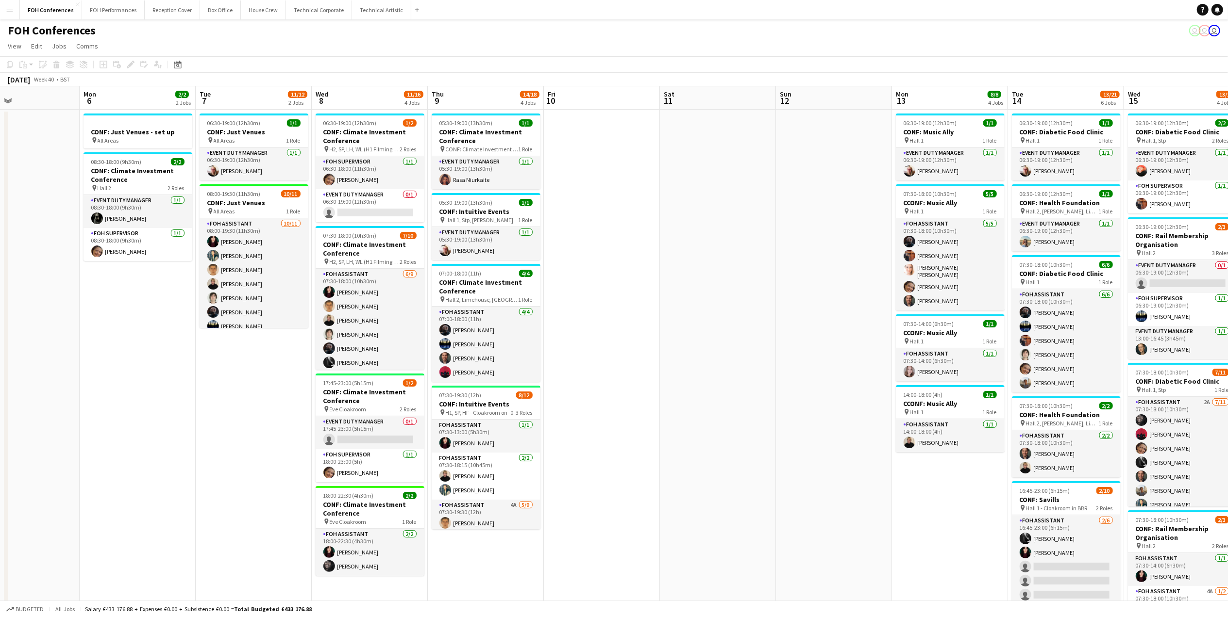
drag, startPoint x: 162, startPoint y: 106, endPoint x: 812, endPoint y: 161, distance: 652.3
click at [812, 161] on app-calendar-viewport "Thu 2 14/15 2 Jobs Fri 3 7/14 3 Jobs Sat 4 Sun 5 Mon 6 2/2 2 Jobs Tue 7 11/12 2…" at bounding box center [614, 418] width 1228 height 664
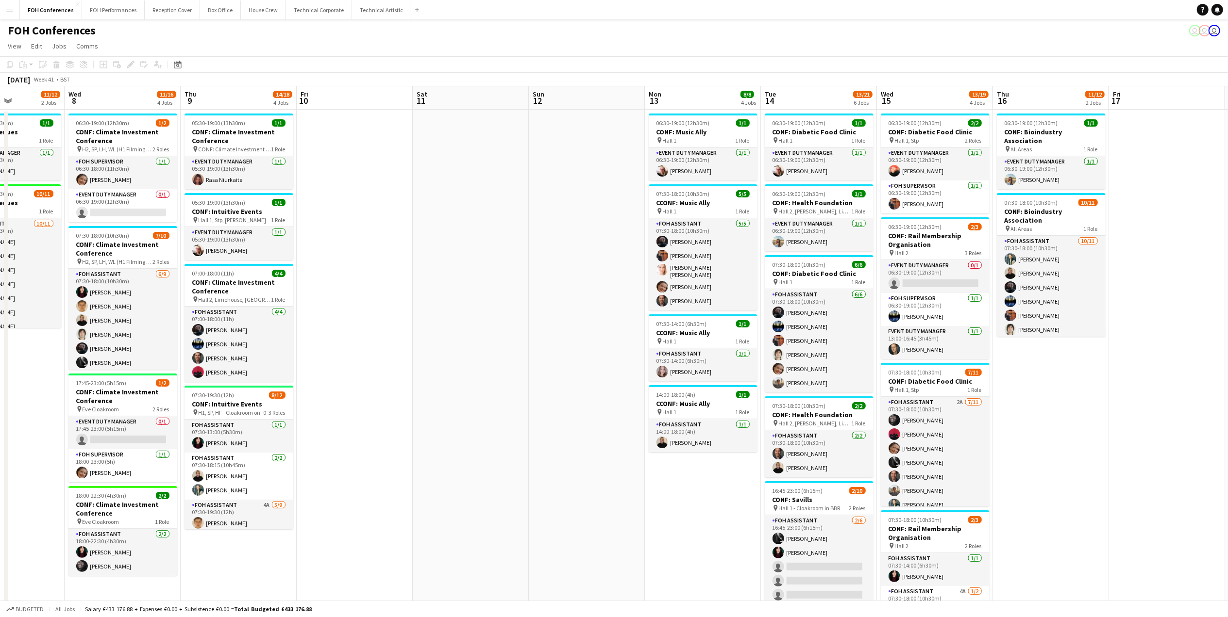
scroll to position [0, 264]
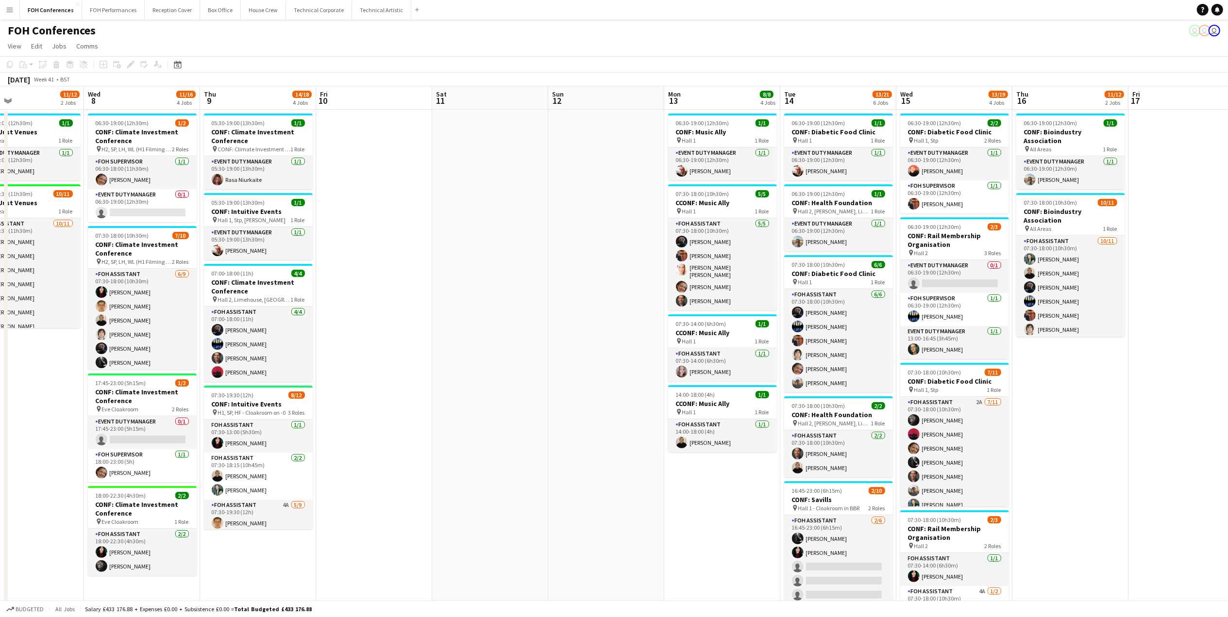
drag, startPoint x: 1094, startPoint y: 98, endPoint x: 866, endPoint y: 127, distance: 229.6
click at [866, 127] on app-calendar-viewport "Sun 5 Mon 6 2/2 2 Jobs Tue 7 11/12 2 Jobs Wed 8 11/16 4 Jobs Thu 9 14/18 4 Jobs…" at bounding box center [614, 418] width 1228 height 664
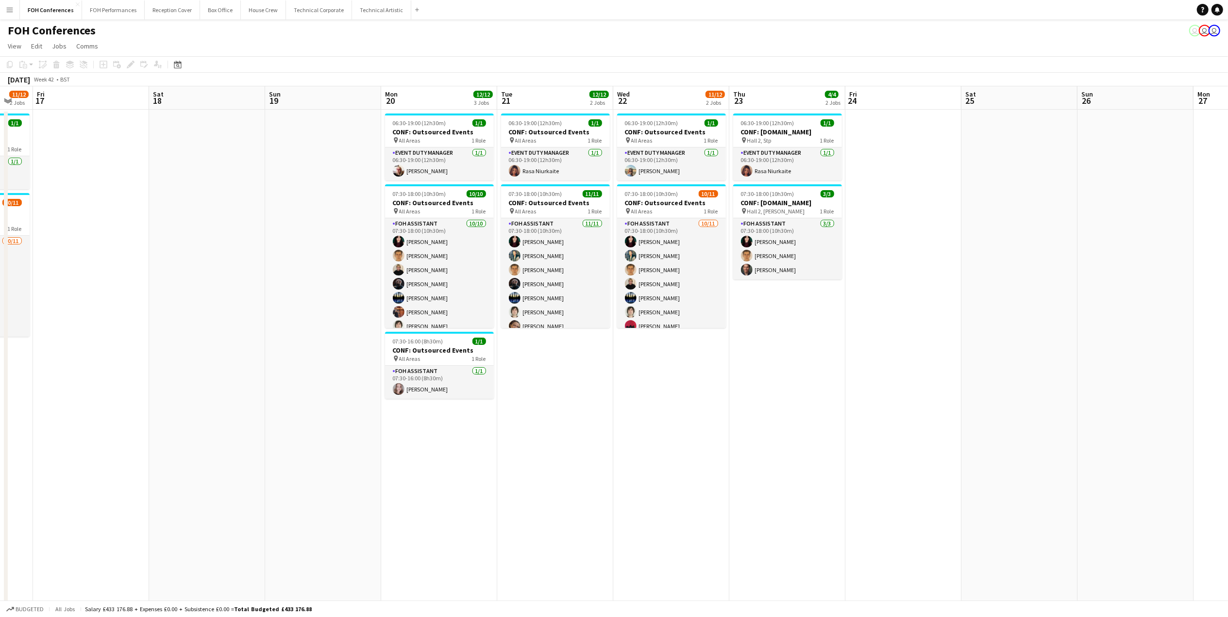
scroll to position [0, 387]
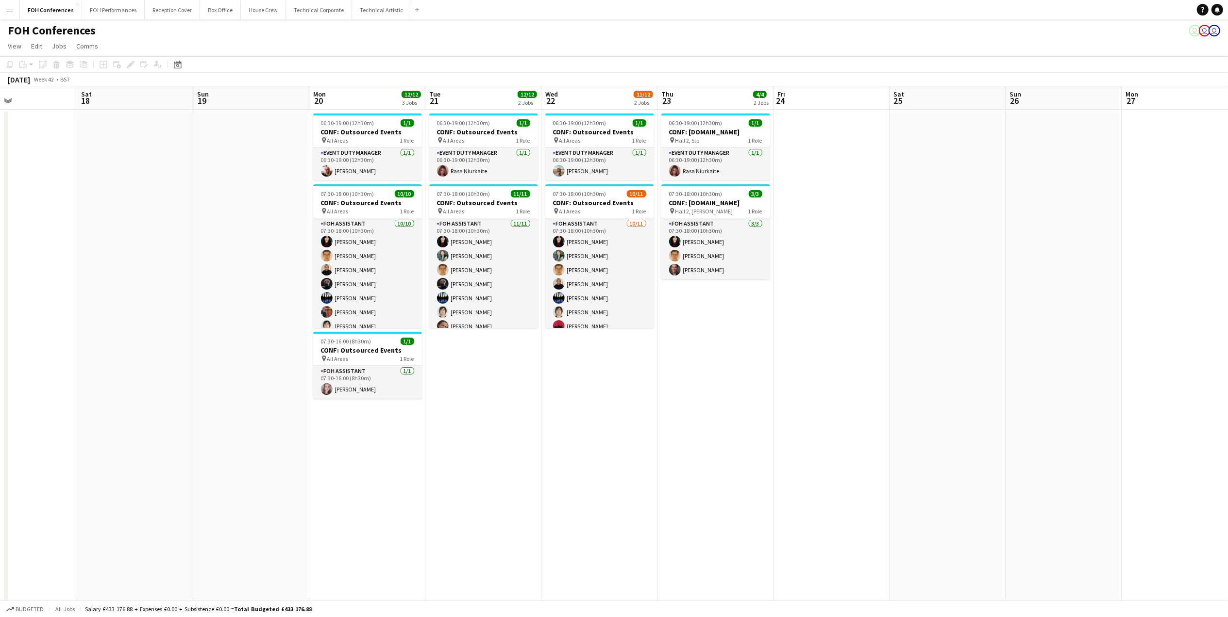
drag, startPoint x: 1169, startPoint y: 107, endPoint x: 2, endPoint y: 138, distance: 1167.3
click at [2, 138] on app-calendar-viewport "Tue 14 13/21 6 Jobs Wed 15 13/19 4 Jobs Thu 16 11/12 2 Jobs Fri 17 Sat 18 Sun 1…" at bounding box center [614, 418] width 1228 height 664
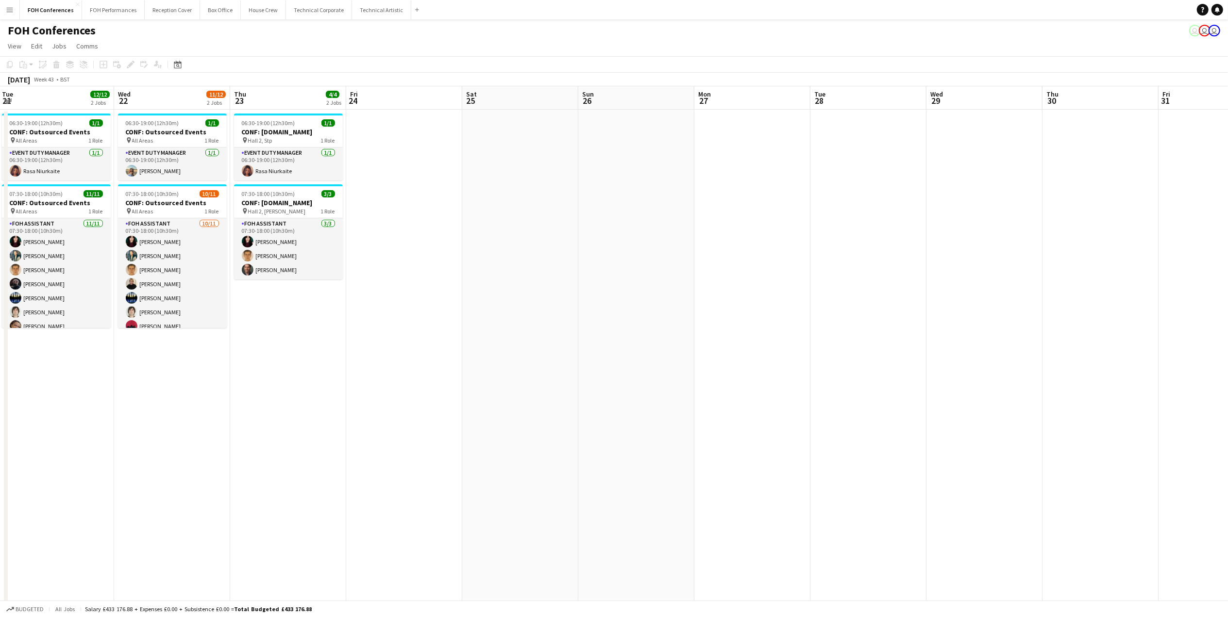
drag, startPoint x: 956, startPoint y: 97, endPoint x: 487, endPoint y: 102, distance: 468.4
click at [487, 102] on app-calendar-viewport "Sat 18 Sun 19 Mon 20 12/12 3 Jobs Tue 21 12/12 2 Jobs Wed 22 11/12 2 Jobs Thu 2…" at bounding box center [614, 418] width 1228 height 664
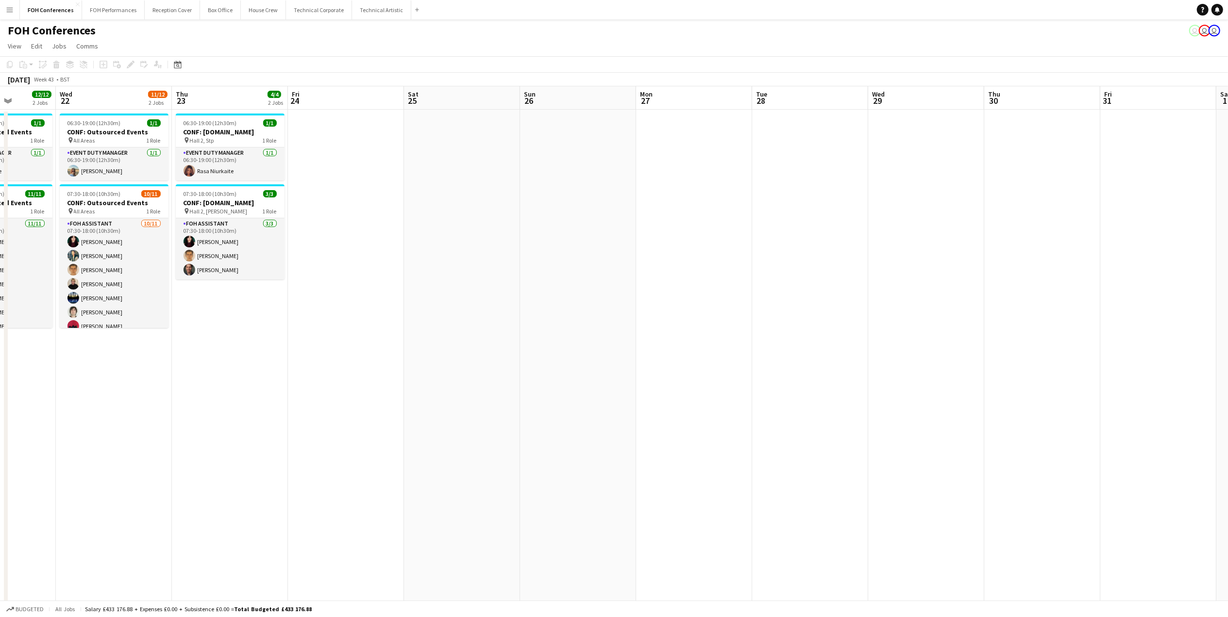
scroll to position [0, 412]
drag, startPoint x: 218, startPoint y: 106, endPoint x: 236, endPoint y: 154, distance: 51.1
click at [236, 154] on app-calendar-viewport "Sat 18 Sun 19 Mon 20 12/12 3 Jobs Tue 21 12/12 2 Jobs Wed 22 11/12 2 Jobs Thu 2…" at bounding box center [614, 418] width 1228 height 664
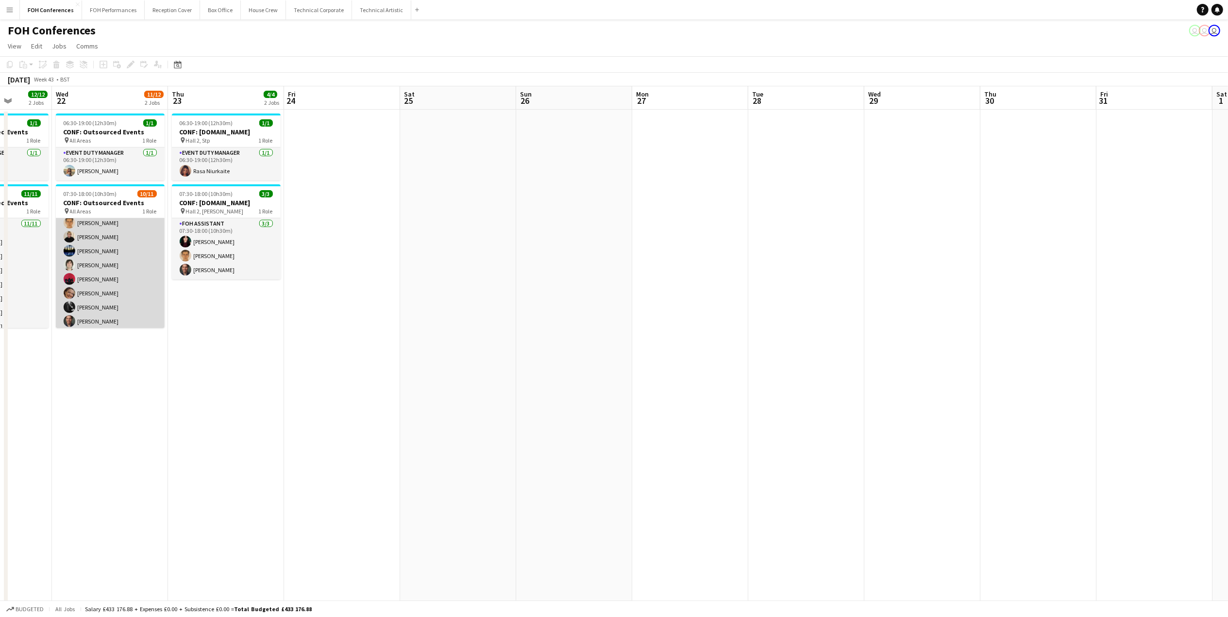
scroll to position [65, 0]
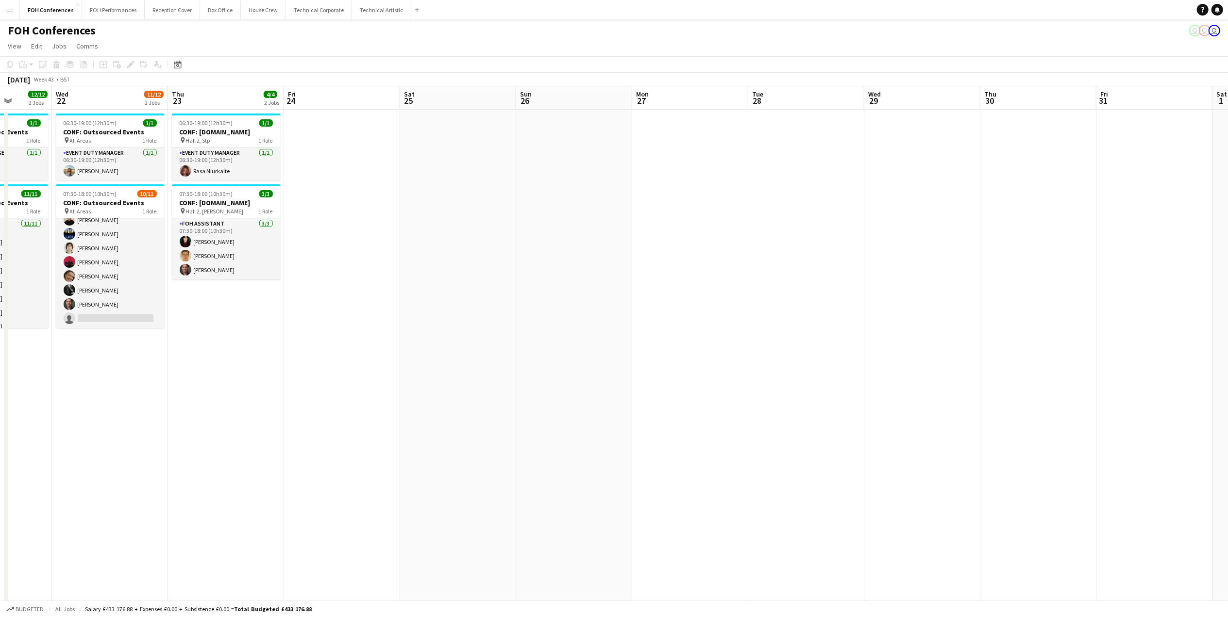
click at [259, 33] on div "FOH Conferences user user user" at bounding box center [614, 28] width 1228 height 18
click at [284, 38] on app-page-menu "View Day view expanded Day view collapsed Month view Date picker Jump to [DATE]…" at bounding box center [614, 47] width 1228 height 18
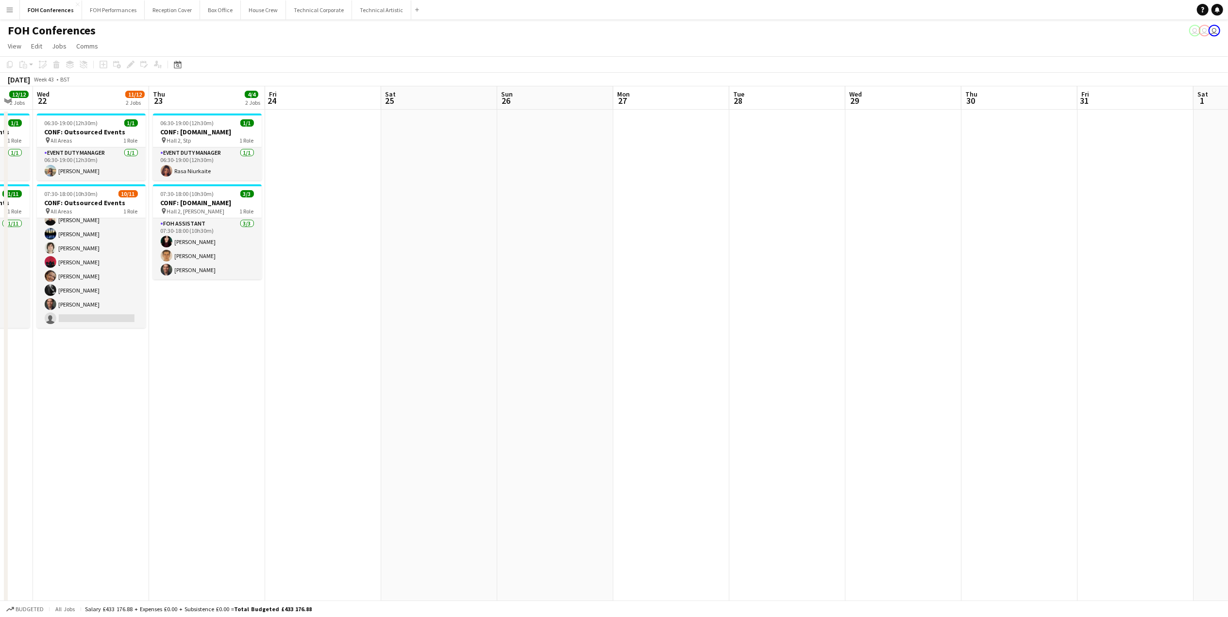
scroll to position [0, 406]
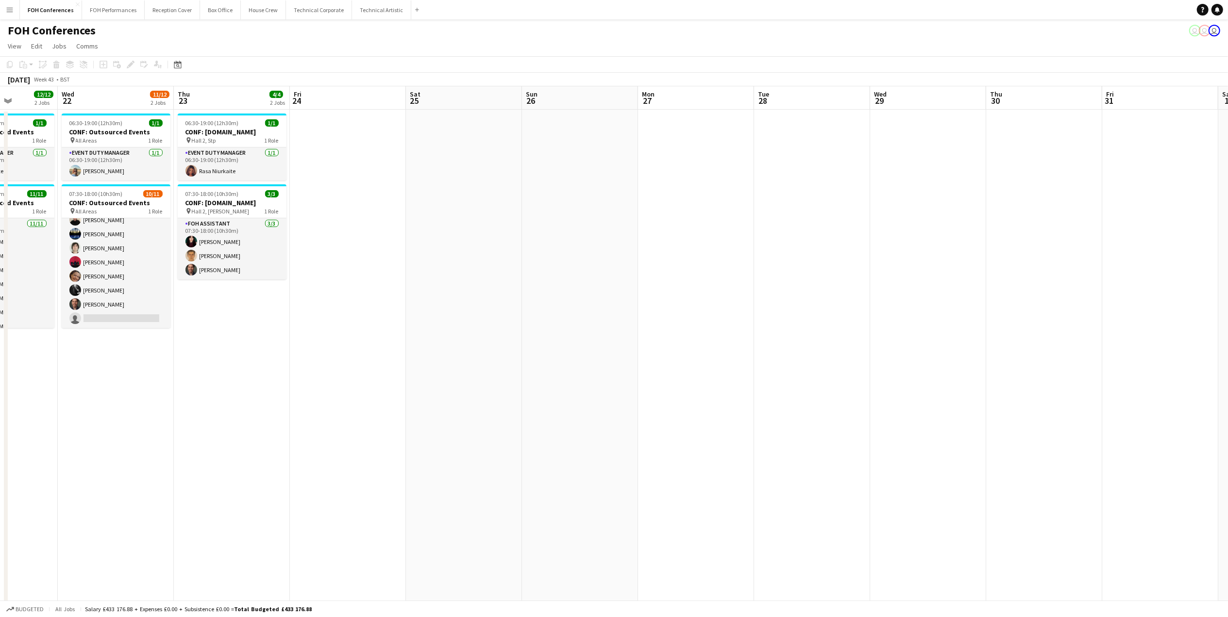
drag, startPoint x: 360, startPoint y: 104, endPoint x: 365, endPoint y: 113, distance: 10.7
click at [365, 113] on app-calendar-viewport "Sat 18 Sun 19 Mon 20 12/12 3 Jobs Tue 21 12/12 2 Jobs Wed 22 11/12 2 Jobs Thu 2…" at bounding box center [614, 418] width 1228 height 664
click at [200, 44] on app-page-menu "View Day view expanded Day view collapsed Month view Date picker Jump to [DATE]…" at bounding box center [614, 47] width 1228 height 18
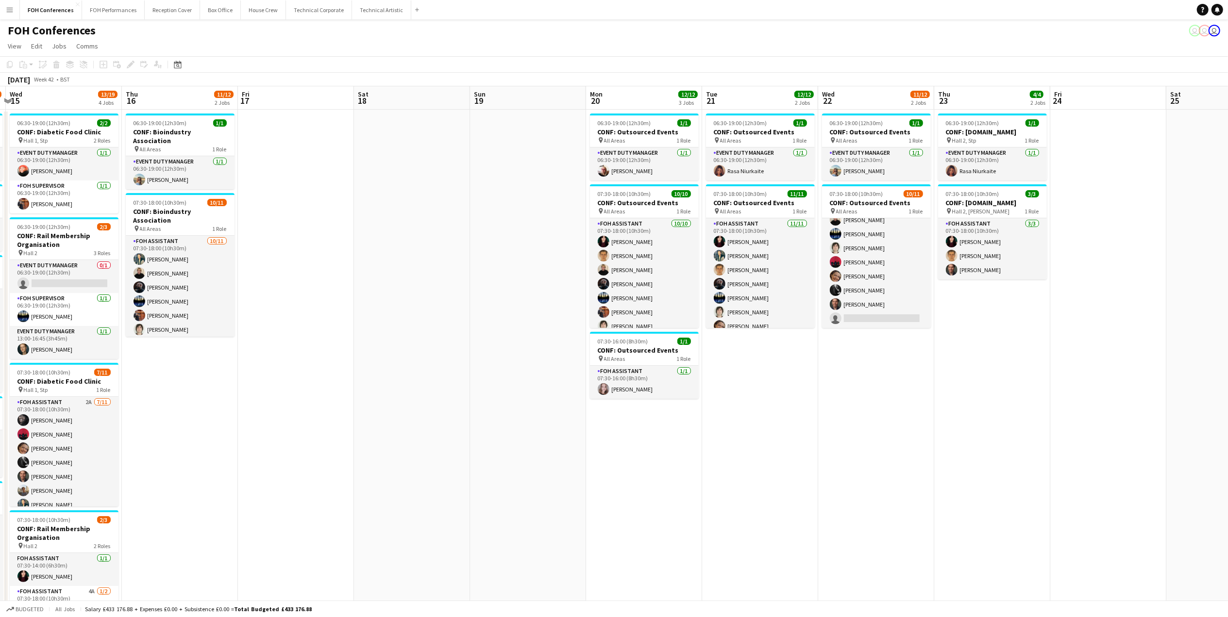
scroll to position [0, 258]
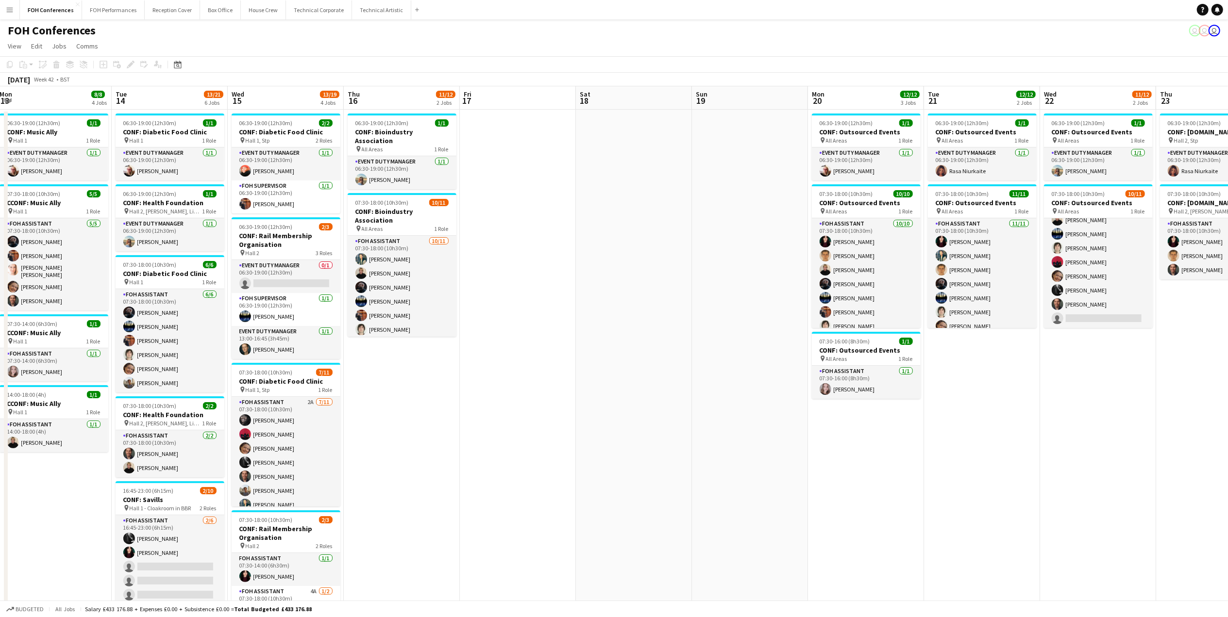
drag, startPoint x: 108, startPoint y: 101, endPoint x: 969, endPoint y: 188, distance: 865.9
click at [889, 188] on app-calendar-viewport "Fri 10 Sat 11 Sun 12 Mon 13 8/8 4 Jobs Tue 14 13/21 6 Jobs Wed 15 13/19 4 Jobs …" at bounding box center [614, 418] width 1228 height 664
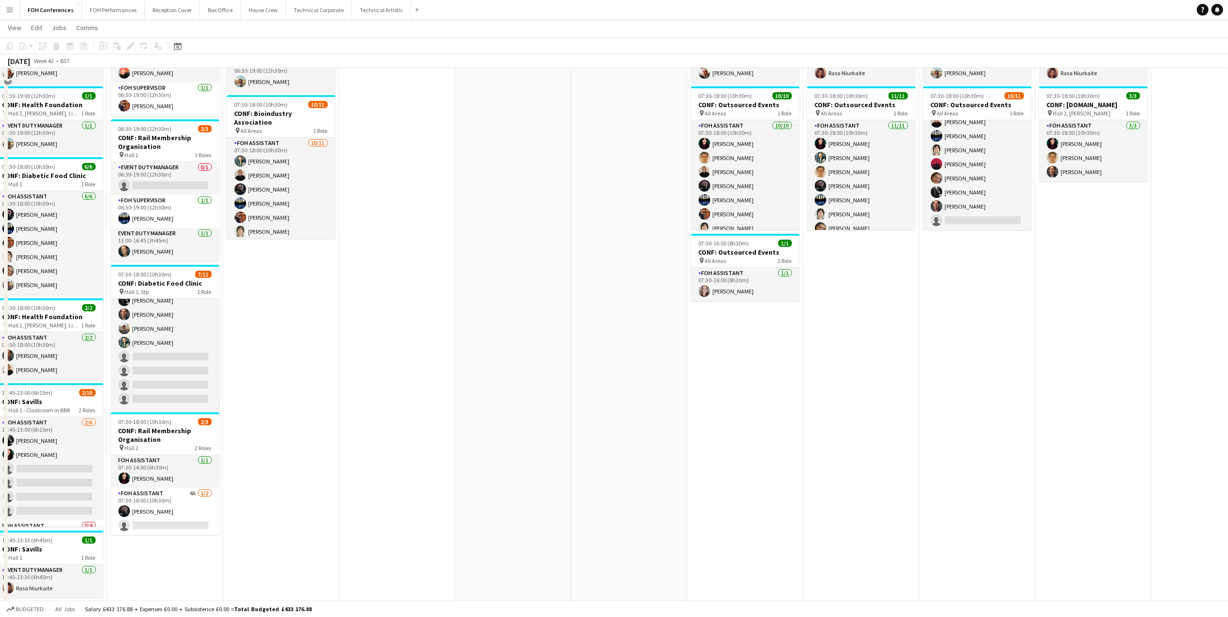
scroll to position [0, 0]
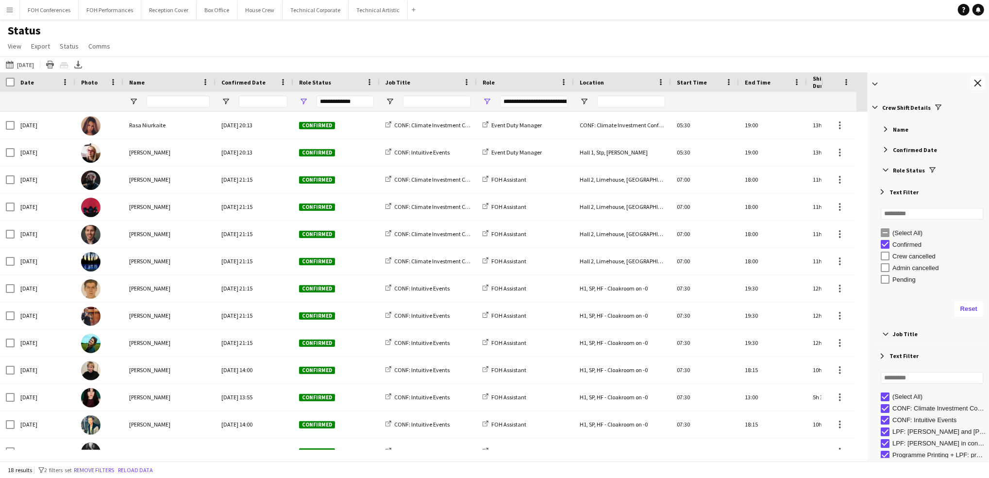
scroll to position [131, 0]
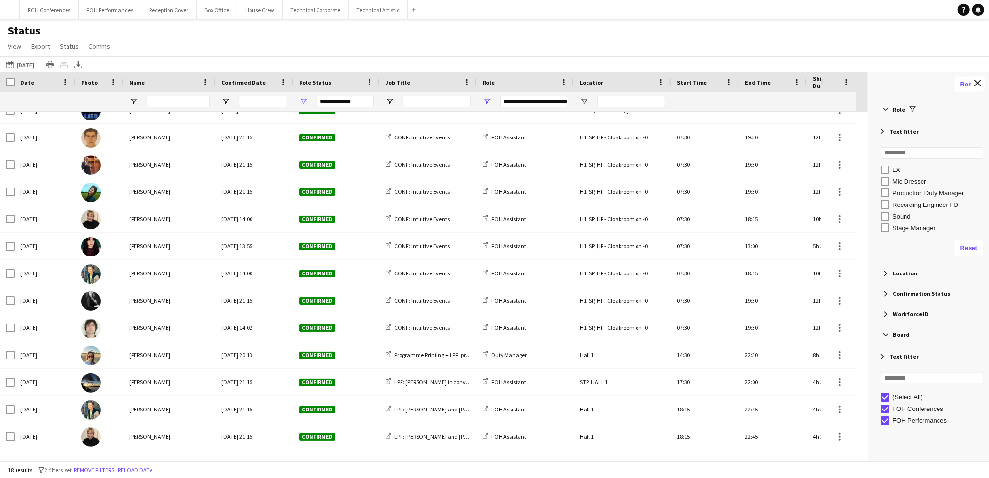
click at [475, 17] on app-navbar "Menu Boards Boards Boards All jobs Status Workforce Workforce My Workforce Recr…" at bounding box center [494, 9] width 989 height 19
click at [24, 56] on div "25-09-2025 to 01-10-2025 09-10-2025 Today This Week This Month Yesterday Last W…" at bounding box center [494, 64] width 989 height 16
click at [24, 65] on button "25-09-2025 to 01-10-2025 09-10-2025" at bounding box center [20, 65] width 32 height 12
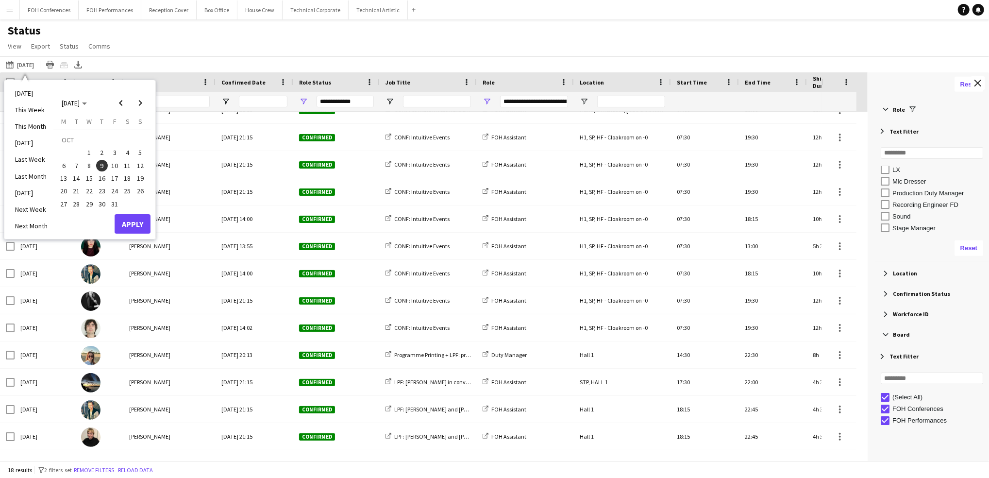
click at [118, 164] on span "10" at bounding box center [115, 166] width 12 height 12
click at [133, 221] on button "Apply" at bounding box center [133, 223] width 36 height 19
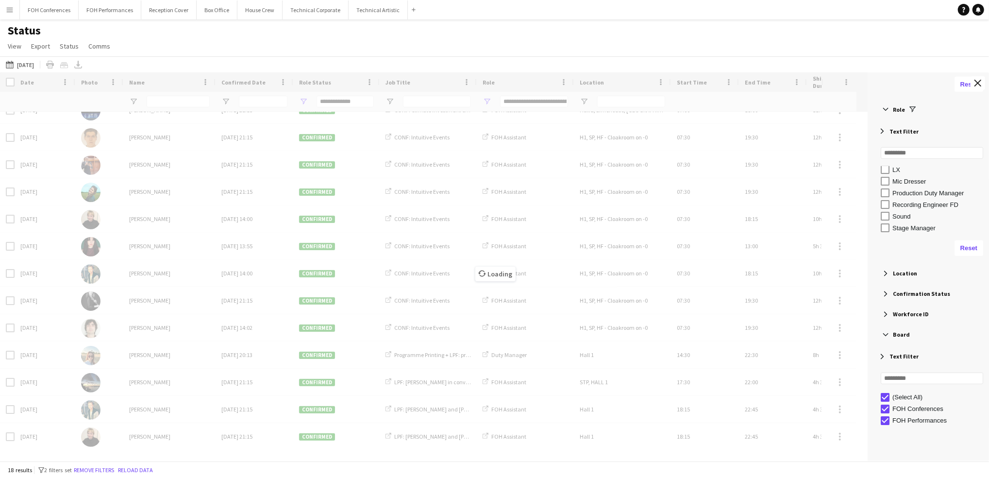
type input "**********"
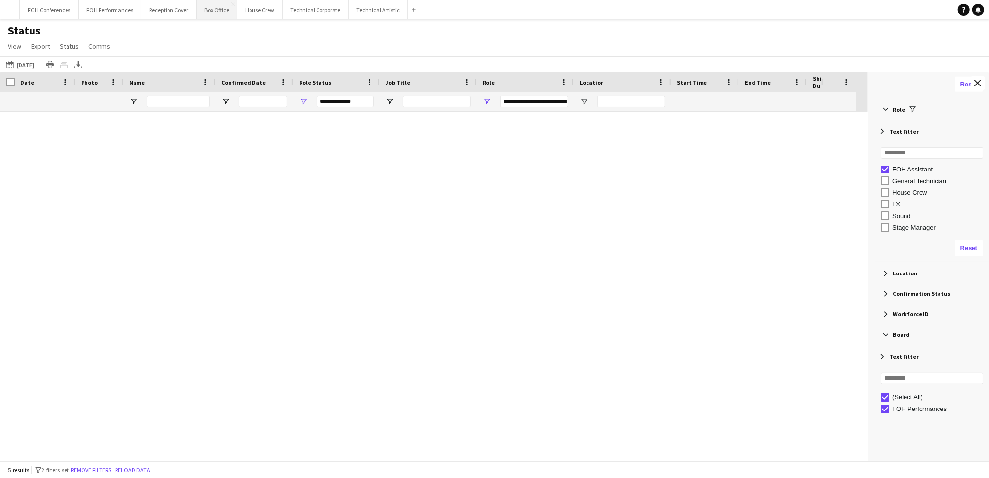
scroll to position [0, 0]
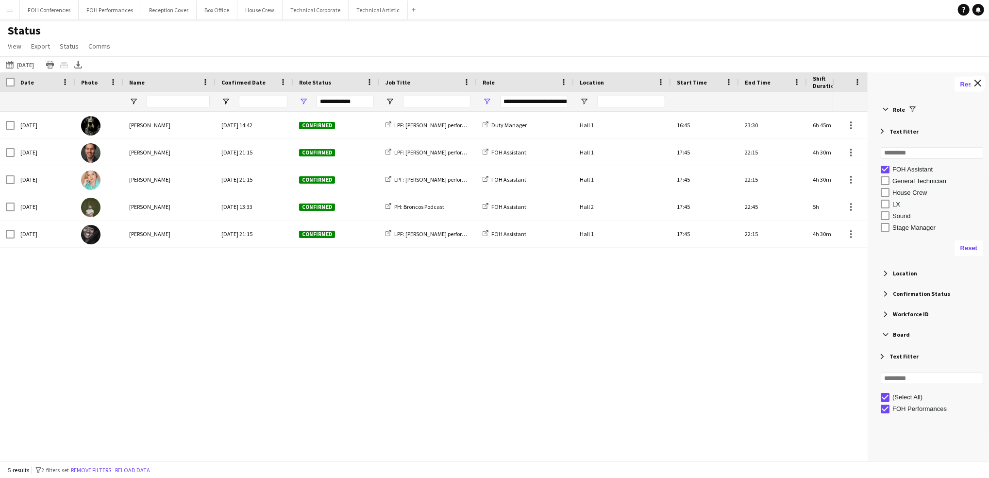
drag, startPoint x: 142, startPoint y: 313, endPoint x: 121, endPoint y: 287, distance: 33.1
click at [142, 316] on div "Fri, 10 Oct 2025 Sue McCarthy Mon, 22 Sep 2025 14:42 Confirmed LPF: Fliter perf…" at bounding box center [416, 281] width 832 height 338
click at [82, 63] on icon "Export XLSX" at bounding box center [78, 65] width 8 height 8
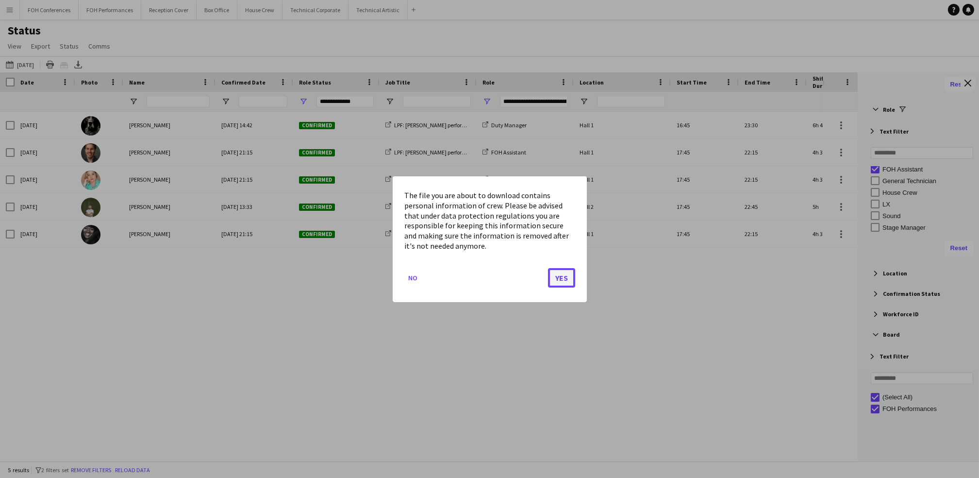
click at [563, 277] on button "Yes" at bounding box center [561, 276] width 27 height 19
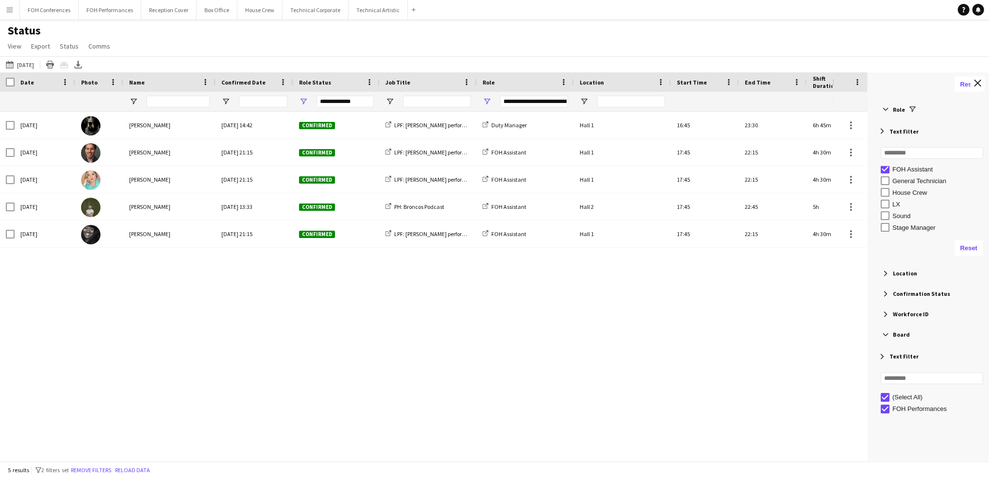
click at [494, 339] on div "Fri, 10 Oct 2025 Sue McCarthy Mon, 22 Sep 2025 14:42 Confirmed LPF: Fliter perf…" at bounding box center [416, 281] width 832 height 338
click at [438, 335] on div "Fri, 10 Oct 2025 Sue McCarthy Mon, 22 Sep 2025 14:42 Confirmed LPF: Fliter perf…" at bounding box center [416, 281] width 832 height 338
click at [372, 40] on div "Status View Views Default view Call Sheets GB View Weekly Staffing Report ZD TE…" at bounding box center [494, 39] width 989 height 33
drag, startPoint x: 368, startPoint y: 323, endPoint x: 368, endPoint y: 286, distance: 36.4
click at [368, 323] on div "Fri, 10 Oct 2025 Sue McCarthy Mon, 22 Sep 2025 14:42 Confirmed LPF: Fliter perf…" at bounding box center [416, 281] width 832 height 338
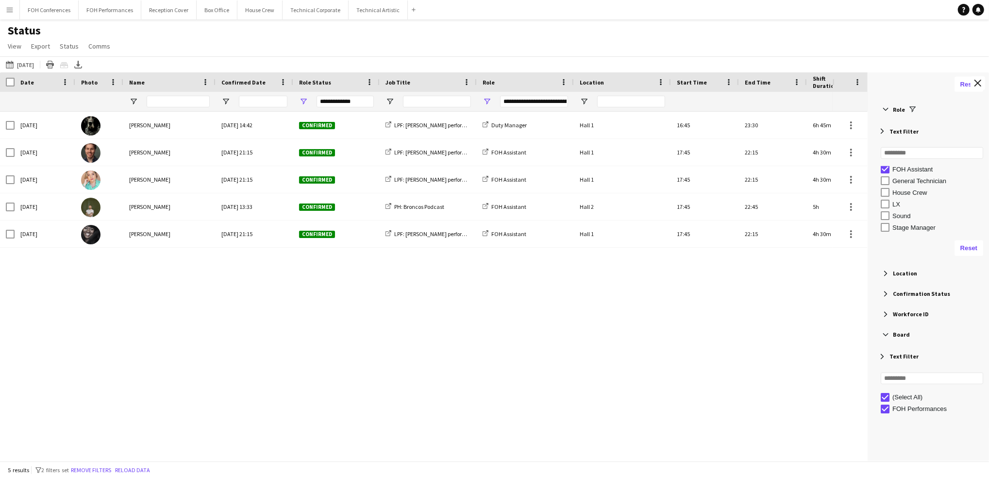
click at [247, 53] on div "Status View Views Default view Call Sheets GB View Weekly Staffing Report ZD TE…" at bounding box center [494, 39] width 989 height 33
click at [374, 393] on div "Fri, 10 Oct 2025 Sue McCarthy Mon, 22 Sep 2025 14:42 Confirmed LPF: Fliter perf…" at bounding box center [416, 281] width 832 height 338
click at [426, 364] on div "Fri, 10 Oct 2025 Sue McCarthy Mon, 22 Sep 2025 14:42 Confirmed LPF: Fliter perf…" at bounding box center [416, 281] width 832 height 338
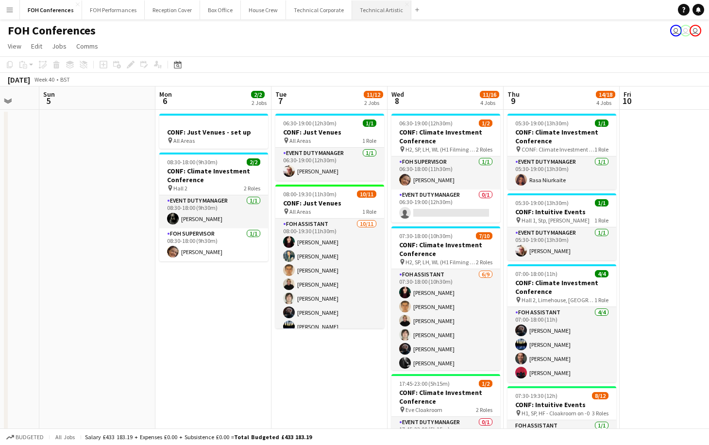
scroll to position [0, 309]
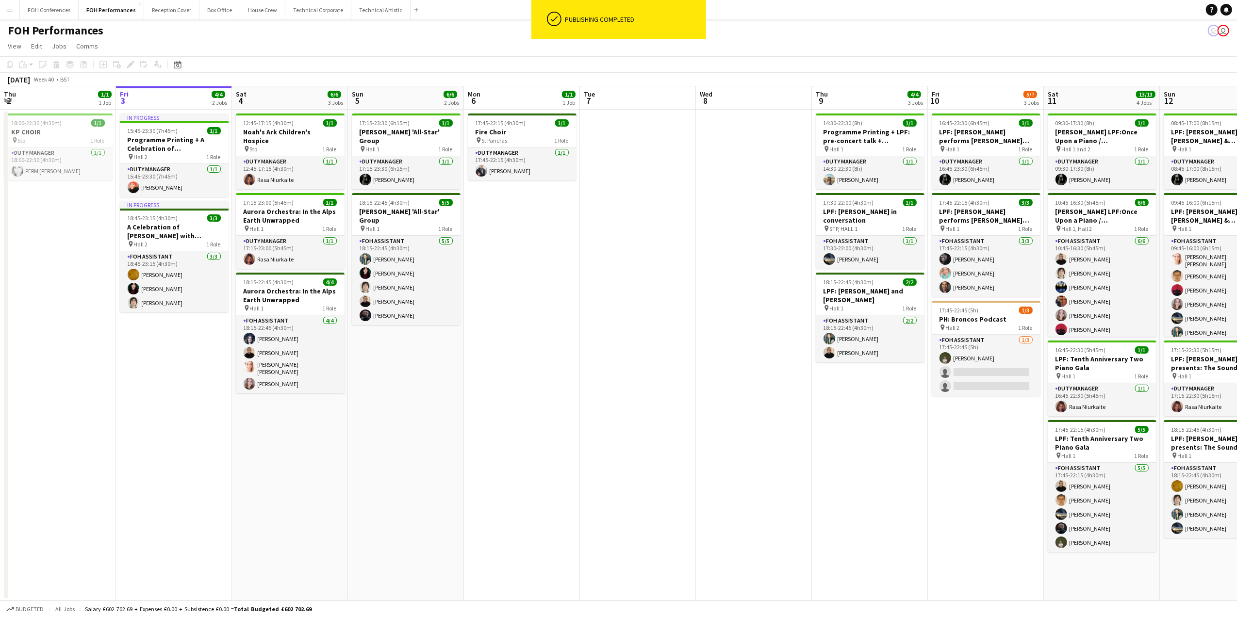
scroll to position [0, 421]
